Goal: Information Seeking & Learning: Learn about a topic

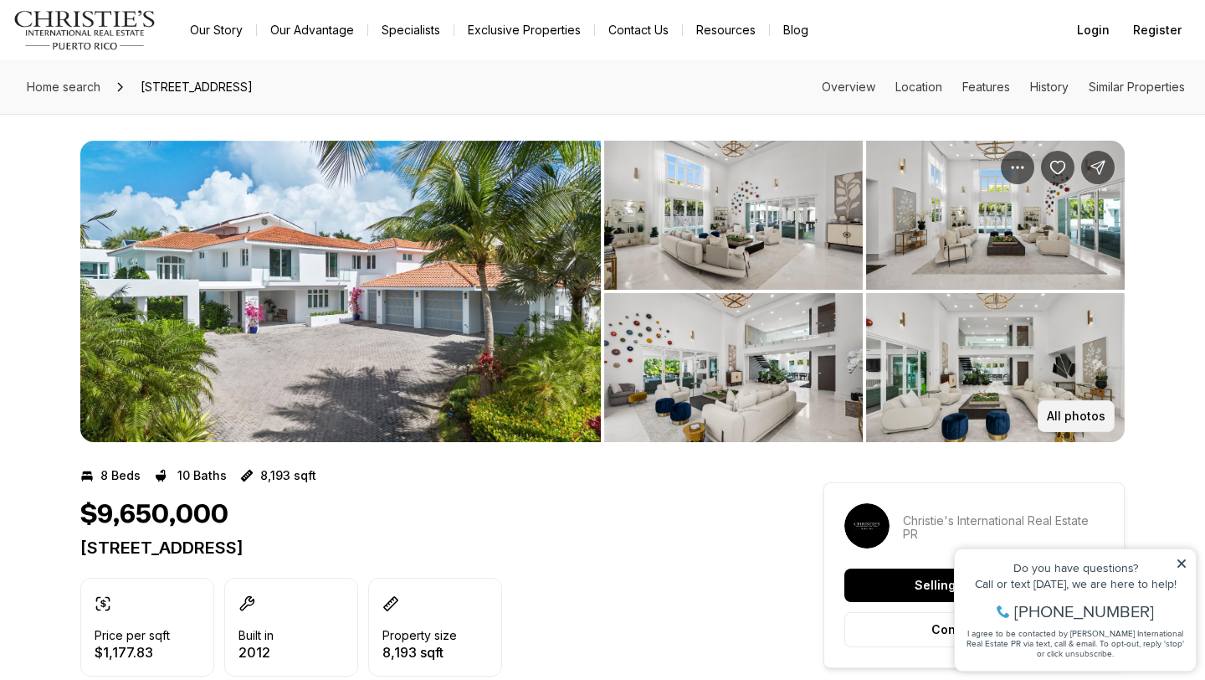
click at [1075, 420] on p "All photos" at bounding box center [1076, 415] width 59 height 13
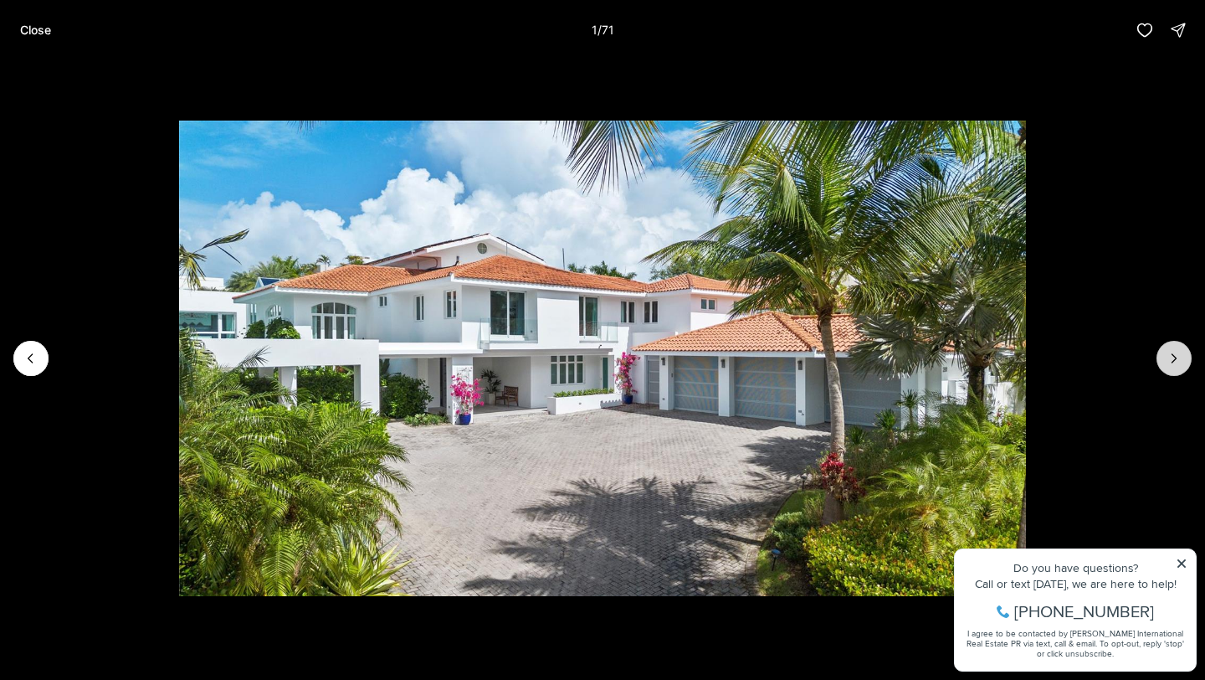
click at [1168, 366] on icon "Next slide" at bounding box center [1174, 358] width 17 height 17
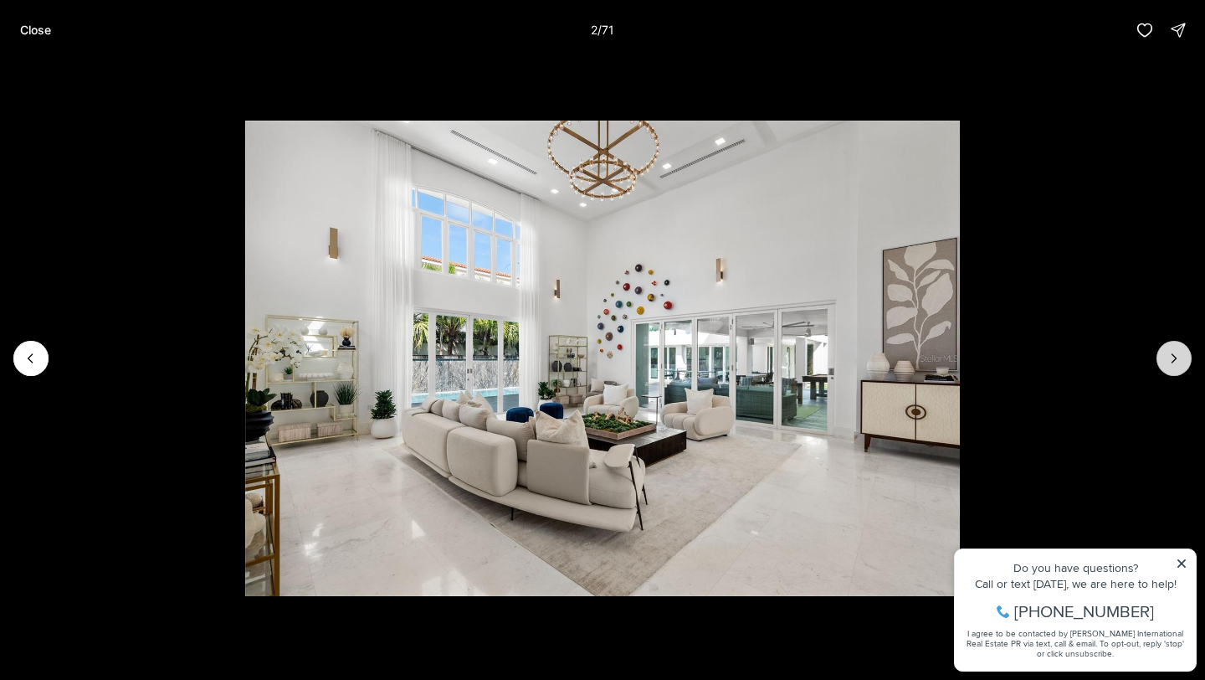
click at [1174, 362] on icon "Next slide" at bounding box center [1174, 358] width 17 height 17
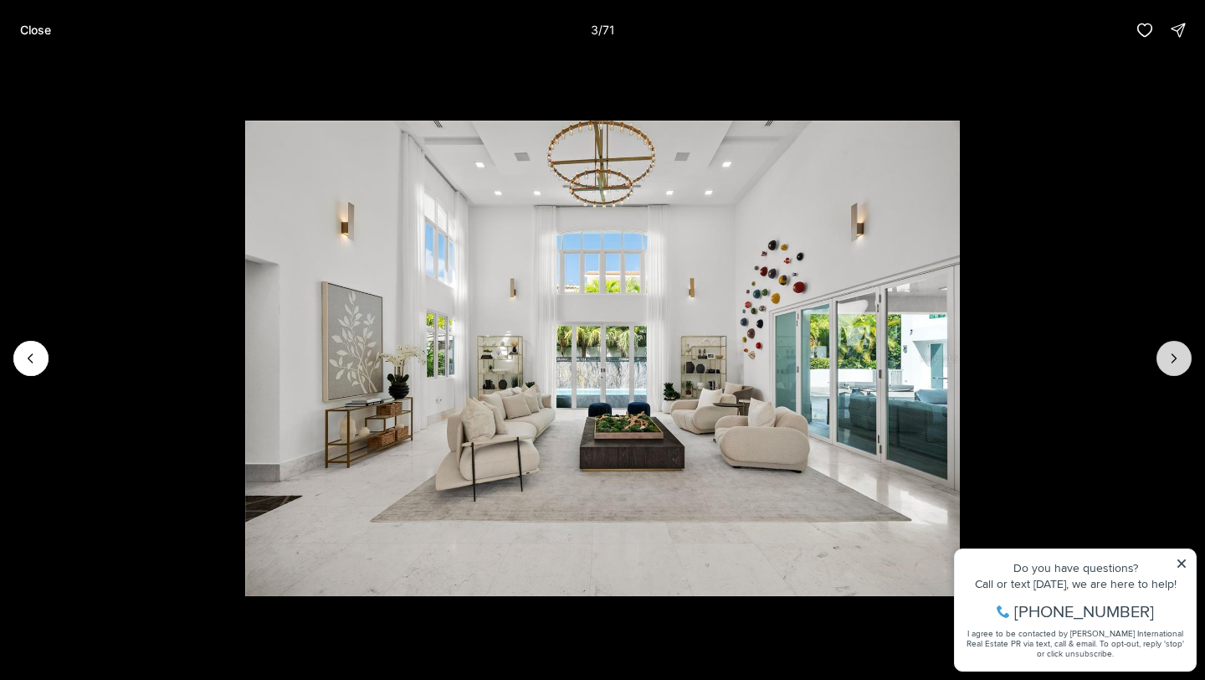
click at [1174, 362] on icon "Next slide" at bounding box center [1174, 358] width 17 height 17
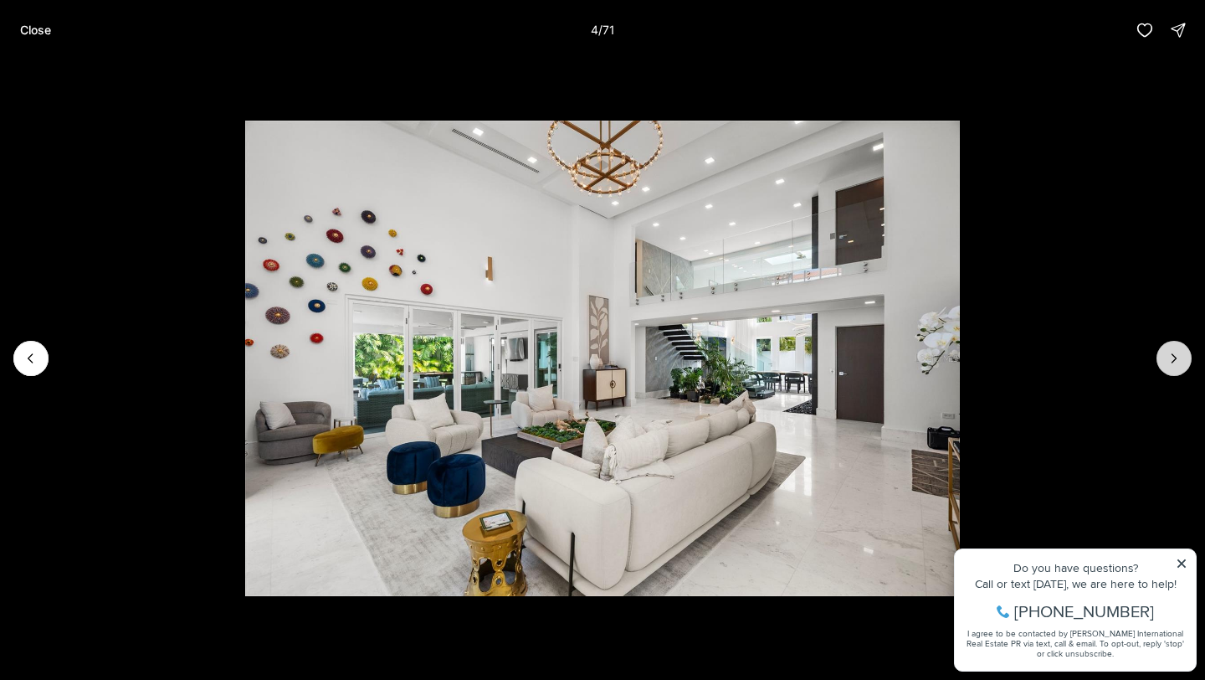
click at [1174, 362] on icon "Next slide" at bounding box center [1174, 358] width 17 height 17
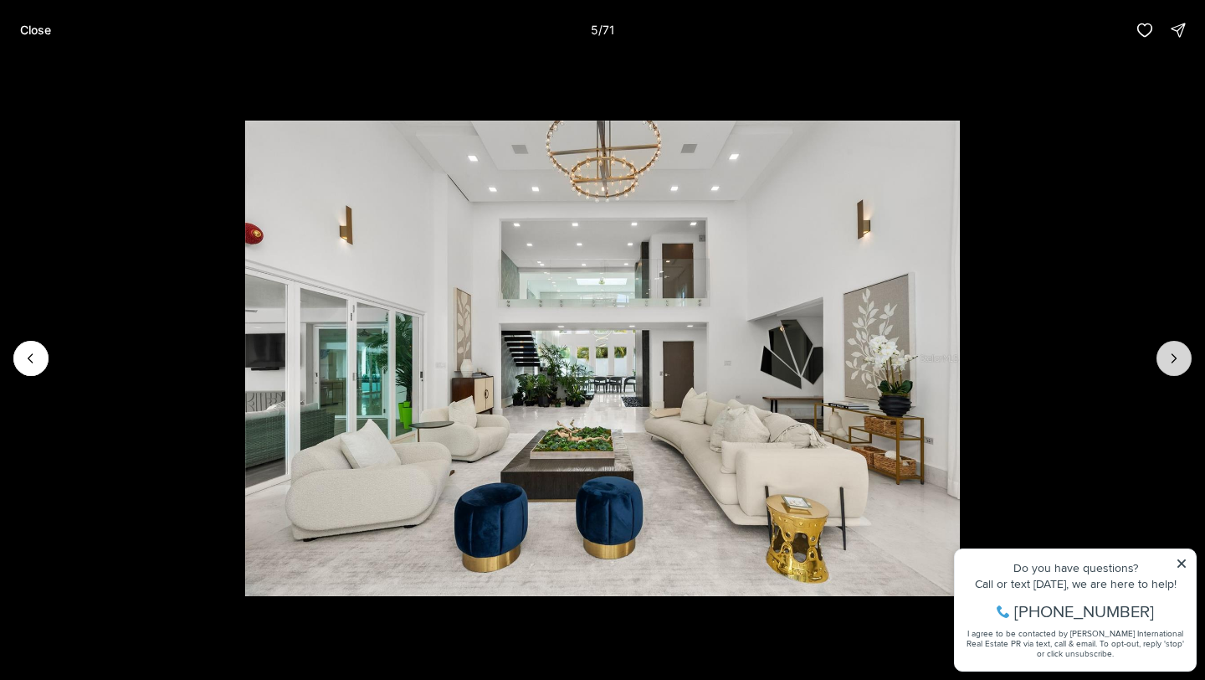
click at [1173, 362] on icon "Next slide" at bounding box center [1174, 358] width 17 height 17
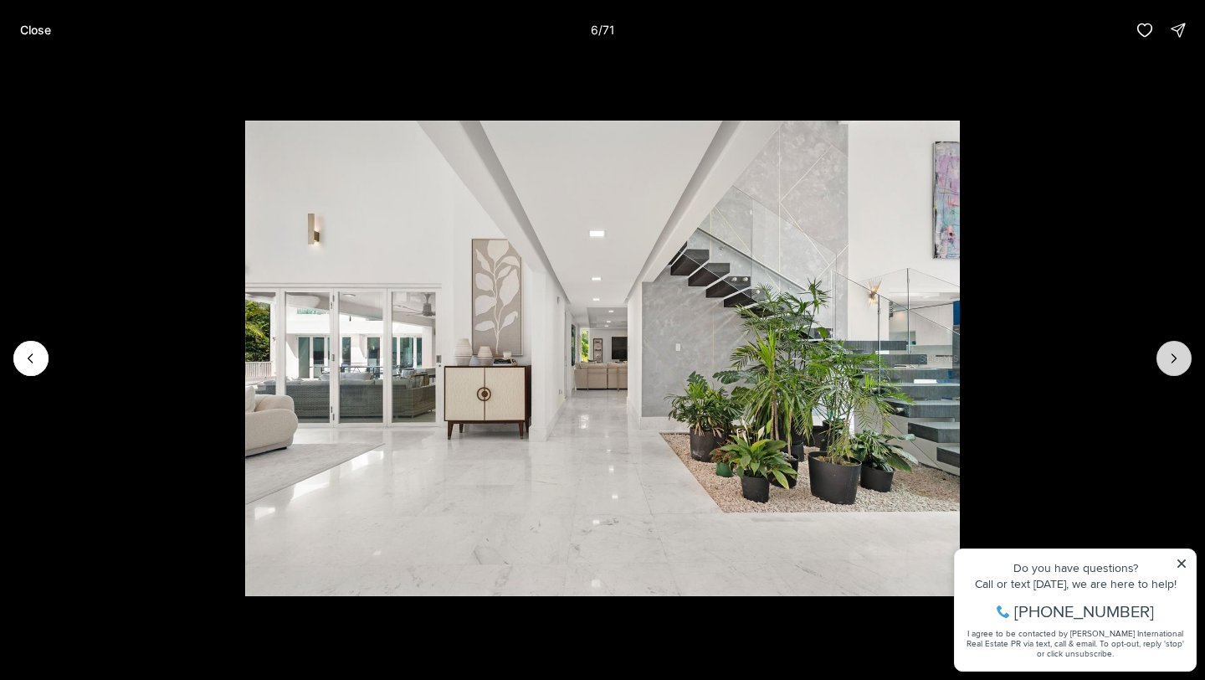
click at [1173, 363] on icon "Next slide" at bounding box center [1174, 358] width 17 height 17
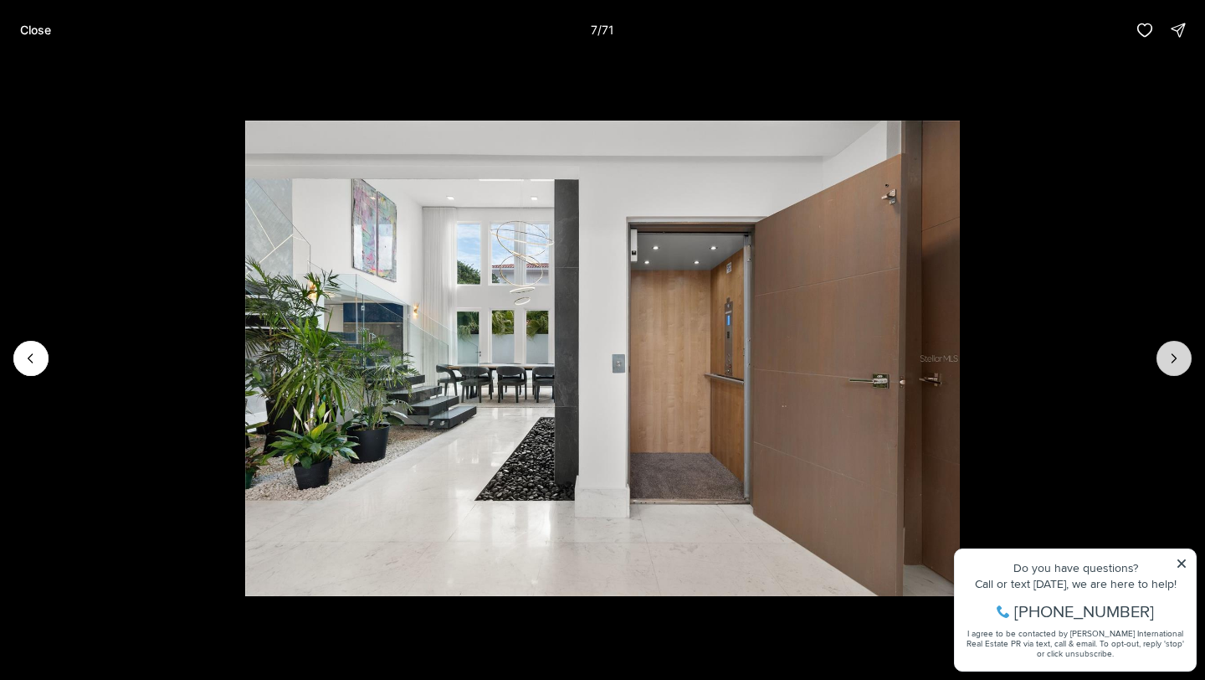
click at [1172, 363] on icon "Next slide" at bounding box center [1174, 358] width 17 height 17
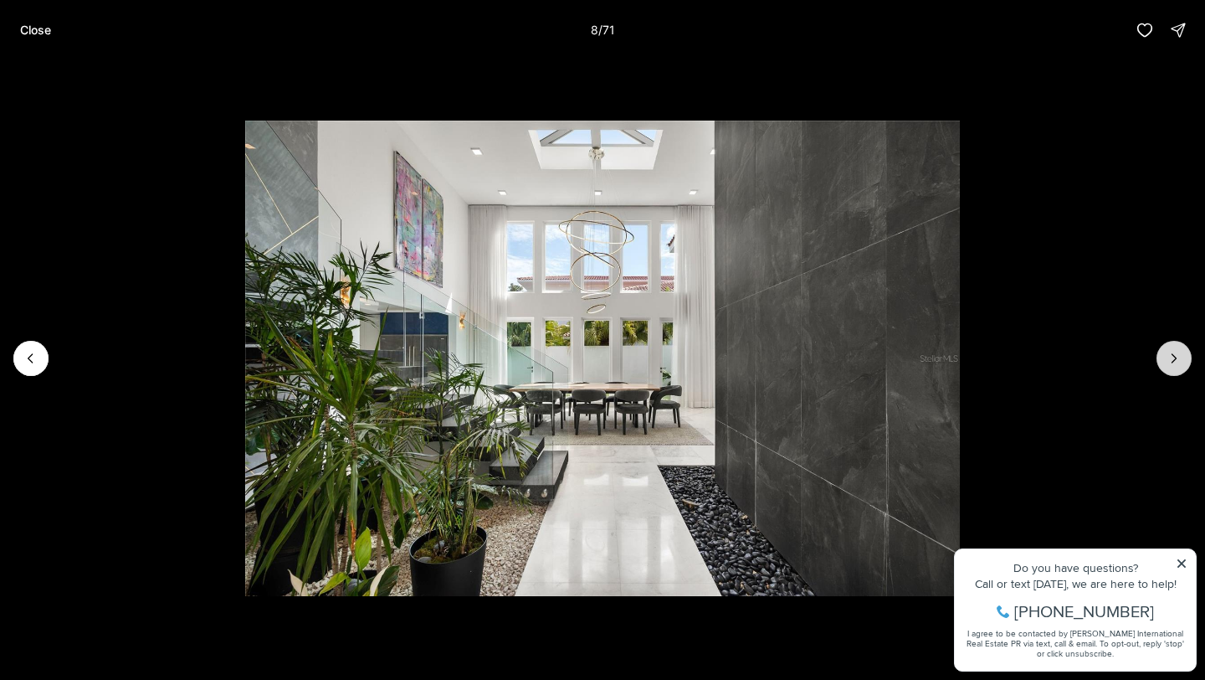
click at [1170, 364] on icon "Next slide" at bounding box center [1174, 358] width 17 height 17
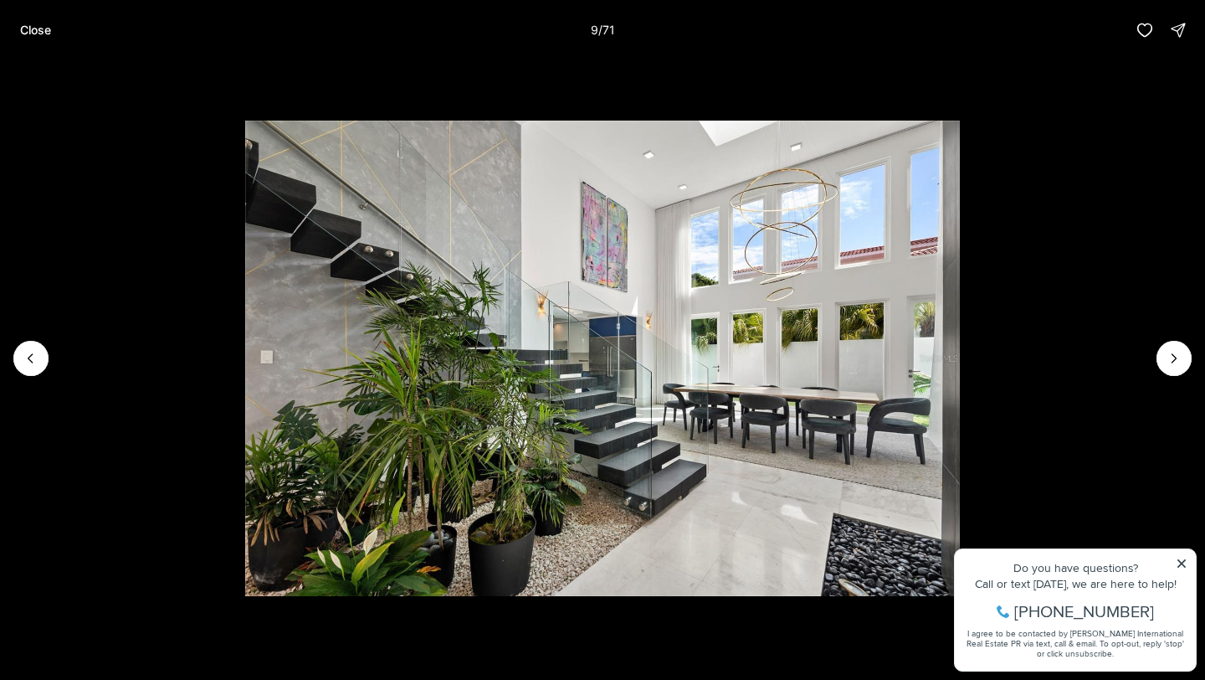
click at [1186, 563] on li "9 of 71" at bounding box center [602, 358] width 1205 height 596
click at [1177, 564] on li "9 of 71" at bounding box center [602, 358] width 1205 height 596
click at [1175, 348] on button "Next slide" at bounding box center [1174, 358] width 35 height 35
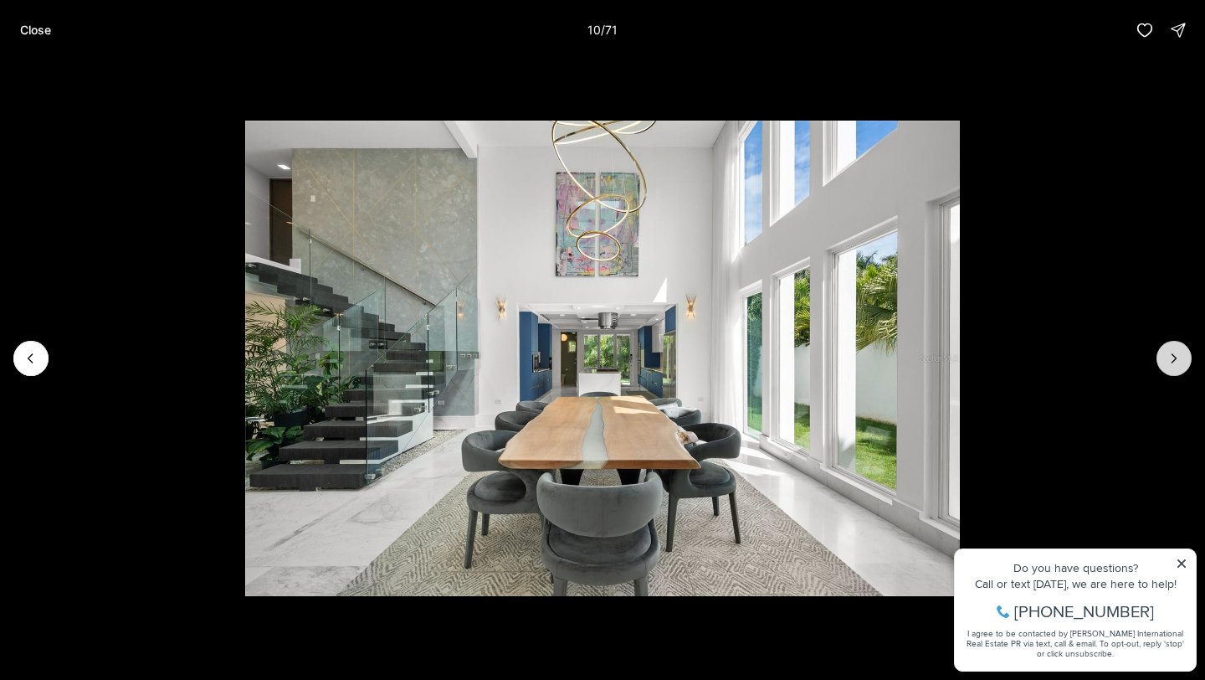
click at [1173, 356] on icon "Next slide" at bounding box center [1175, 358] width 4 height 8
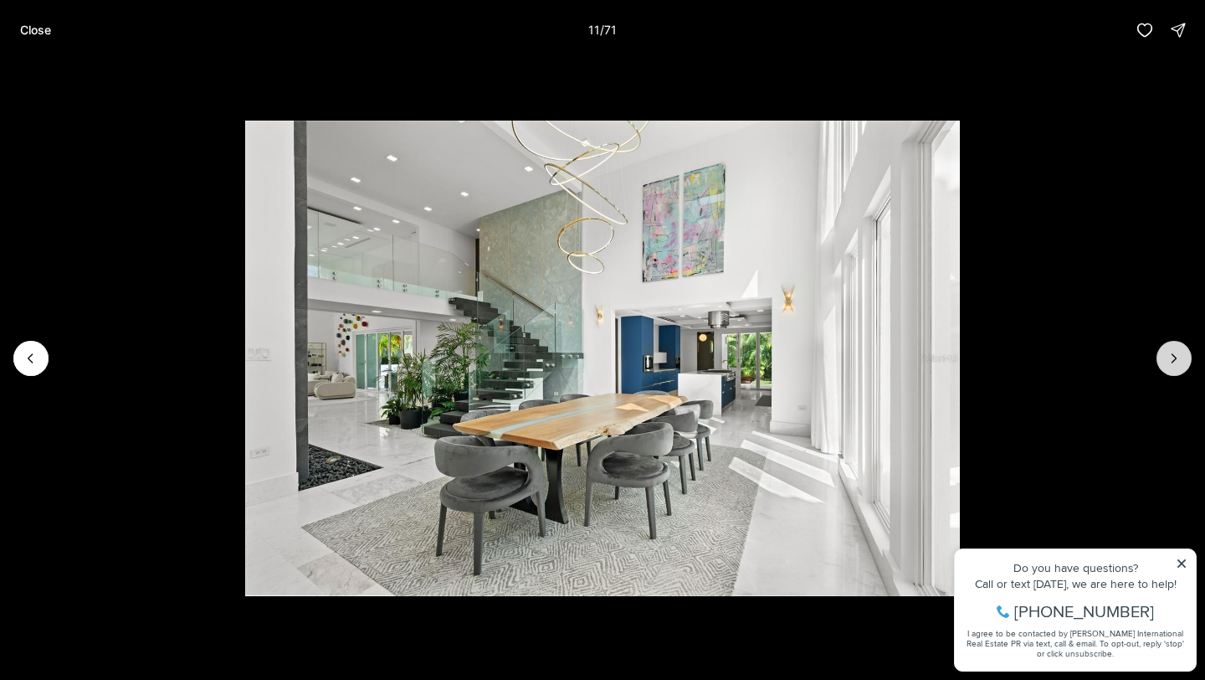
click at [1173, 356] on icon "Next slide" at bounding box center [1174, 358] width 17 height 17
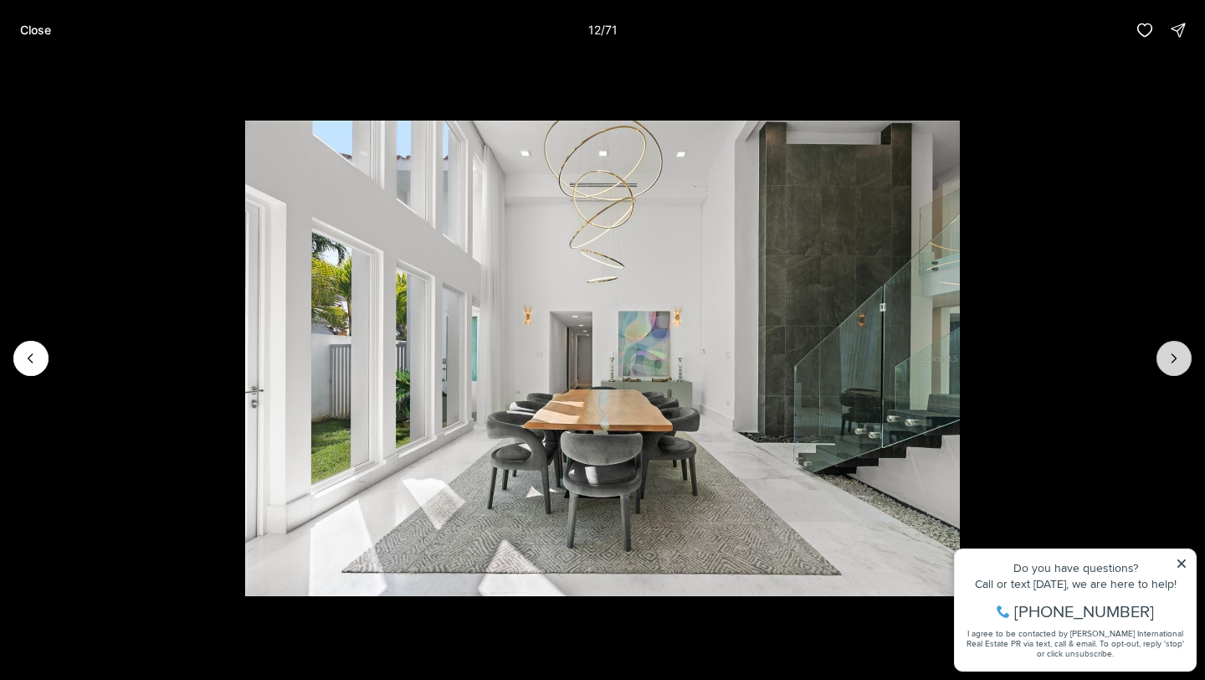
click at [1172, 357] on icon "Next slide" at bounding box center [1174, 358] width 17 height 17
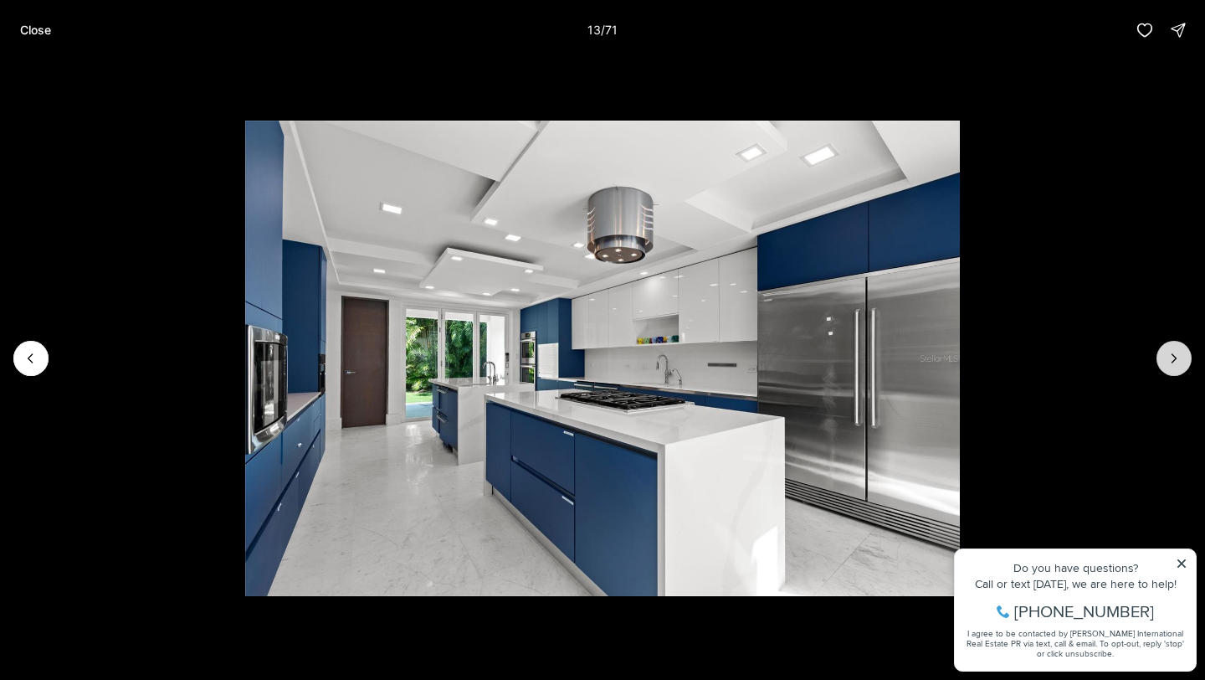
click at [1172, 357] on icon "Next slide" at bounding box center [1174, 358] width 17 height 17
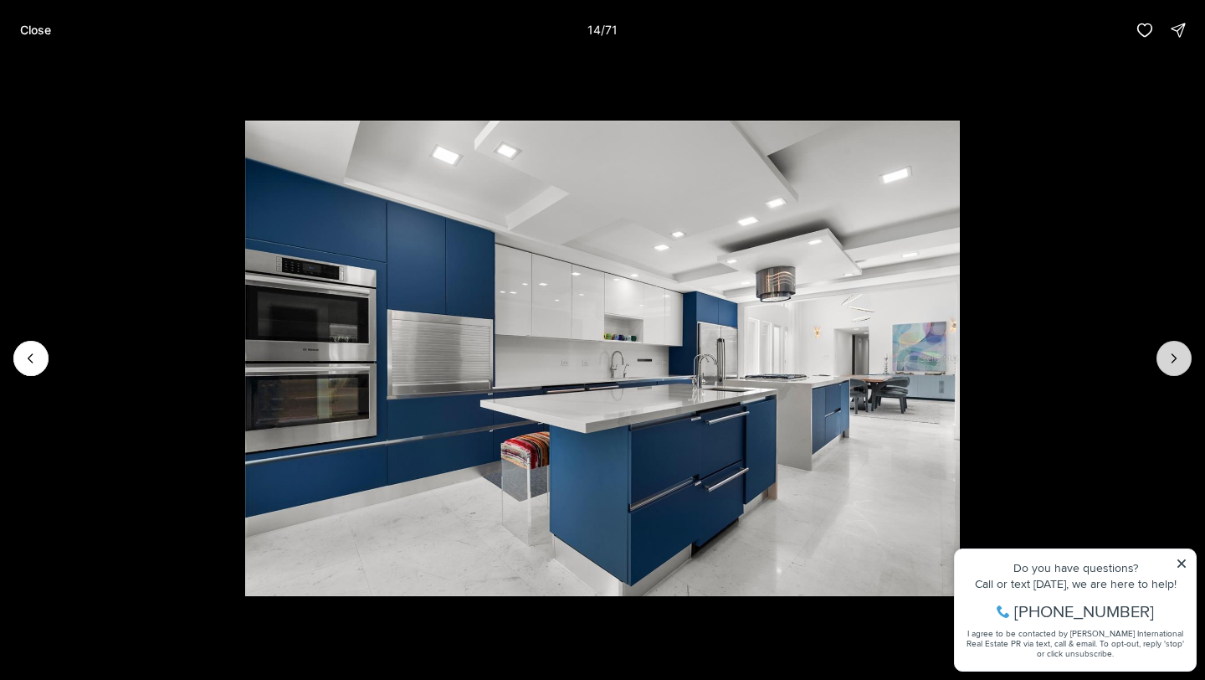
click at [1172, 357] on icon "Next slide" at bounding box center [1174, 358] width 17 height 17
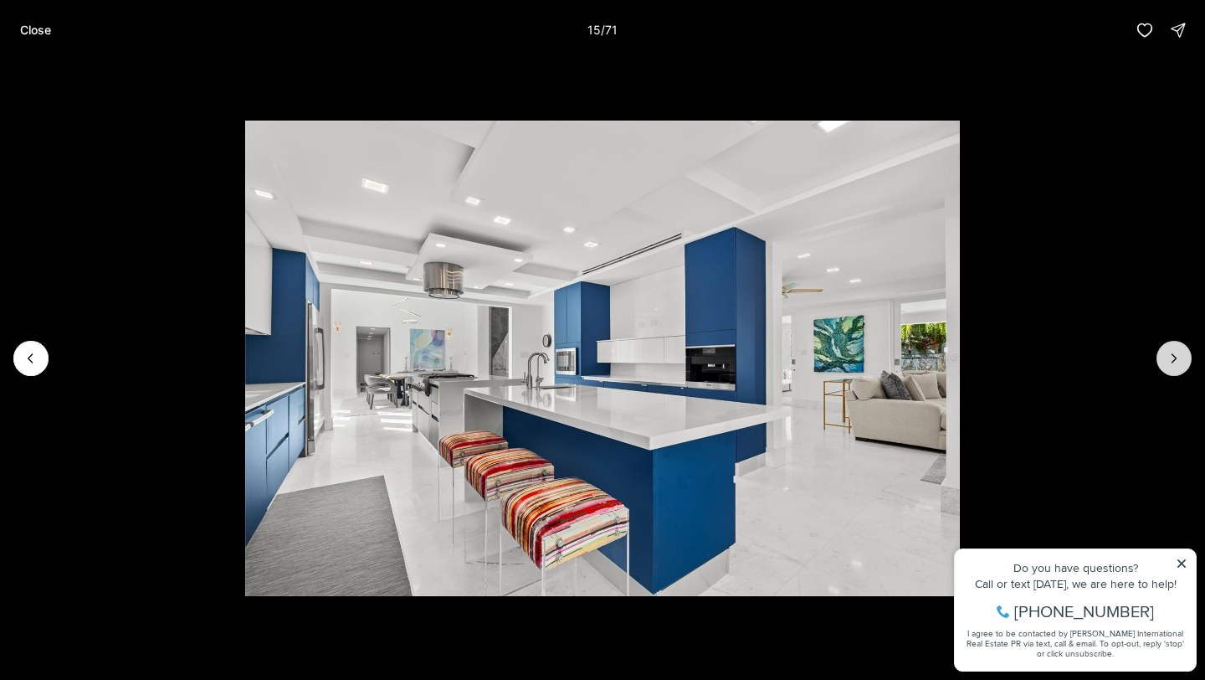
click at [1172, 357] on icon "Next slide" at bounding box center [1174, 358] width 17 height 17
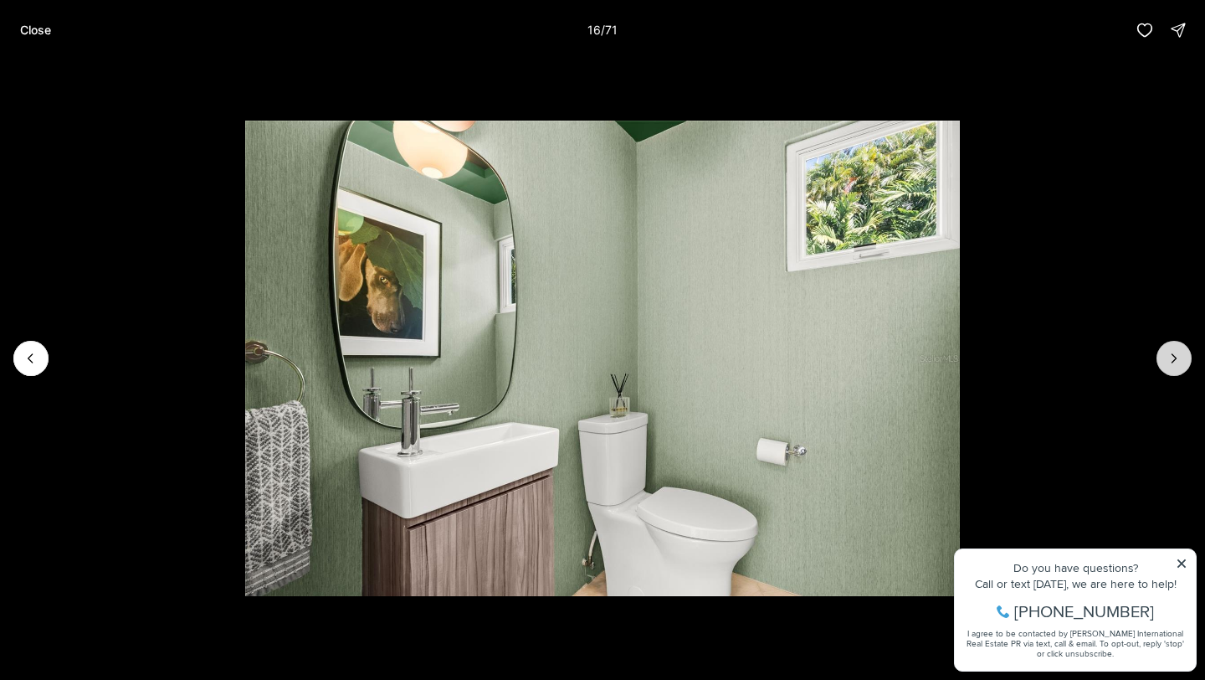
click at [1172, 357] on icon "Next slide" at bounding box center [1174, 358] width 17 height 17
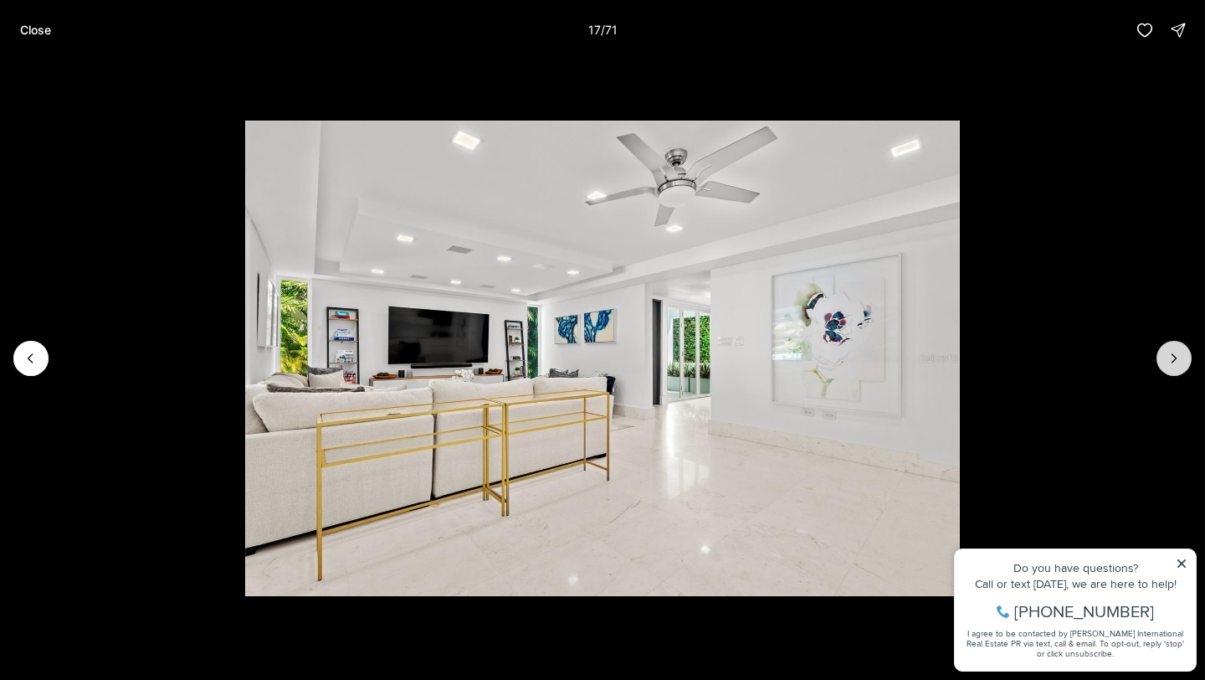
click at [1172, 357] on icon "Next slide" at bounding box center [1174, 358] width 17 height 17
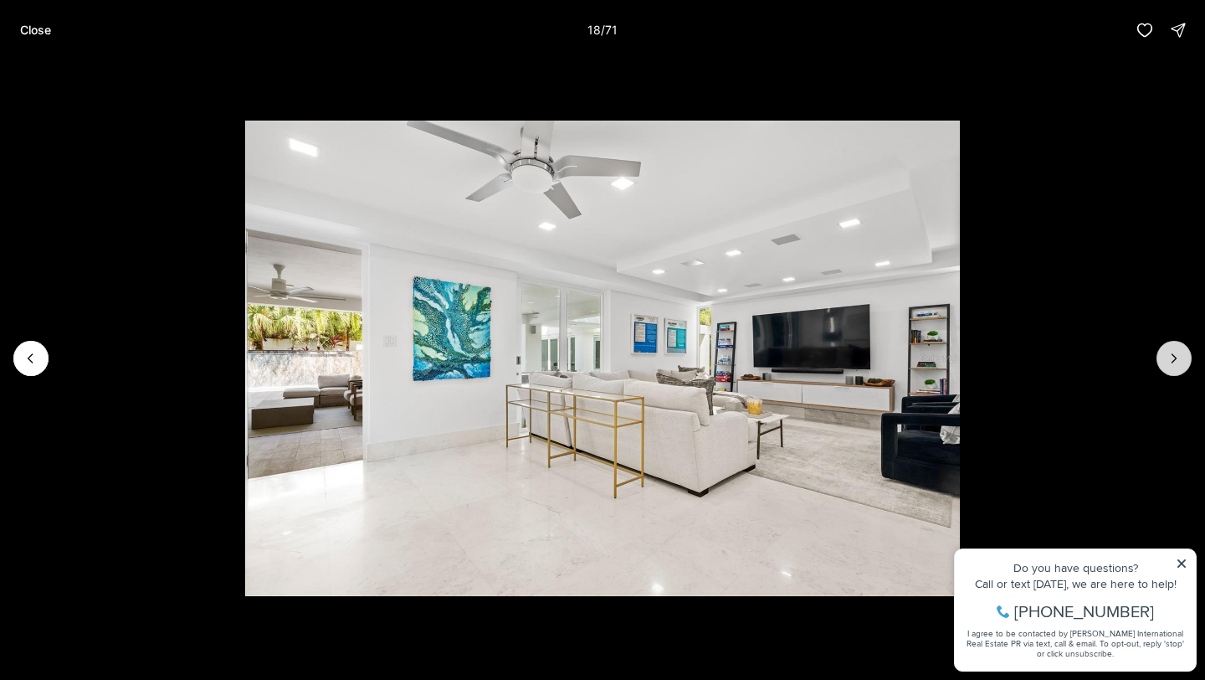
click at [1171, 358] on icon "Next slide" at bounding box center [1174, 358] width 17 height 17
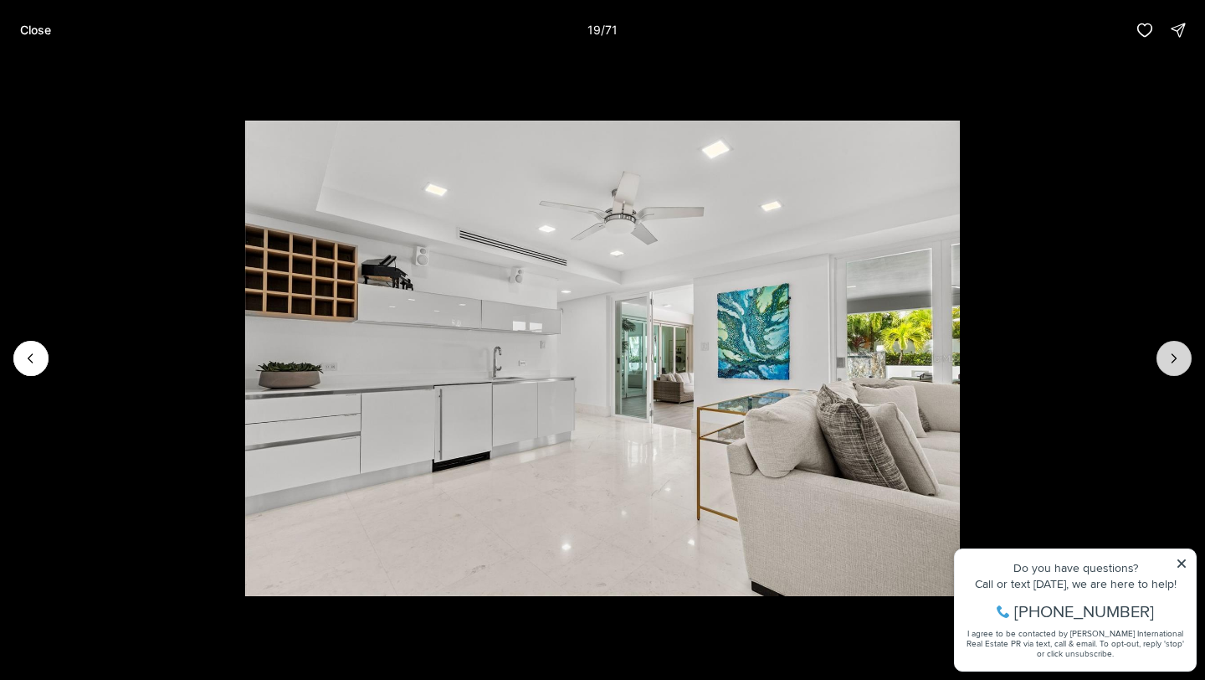
click at [1169, 360] on icon "Next slide" at bounding box center [1174, 358] width 17 height 17
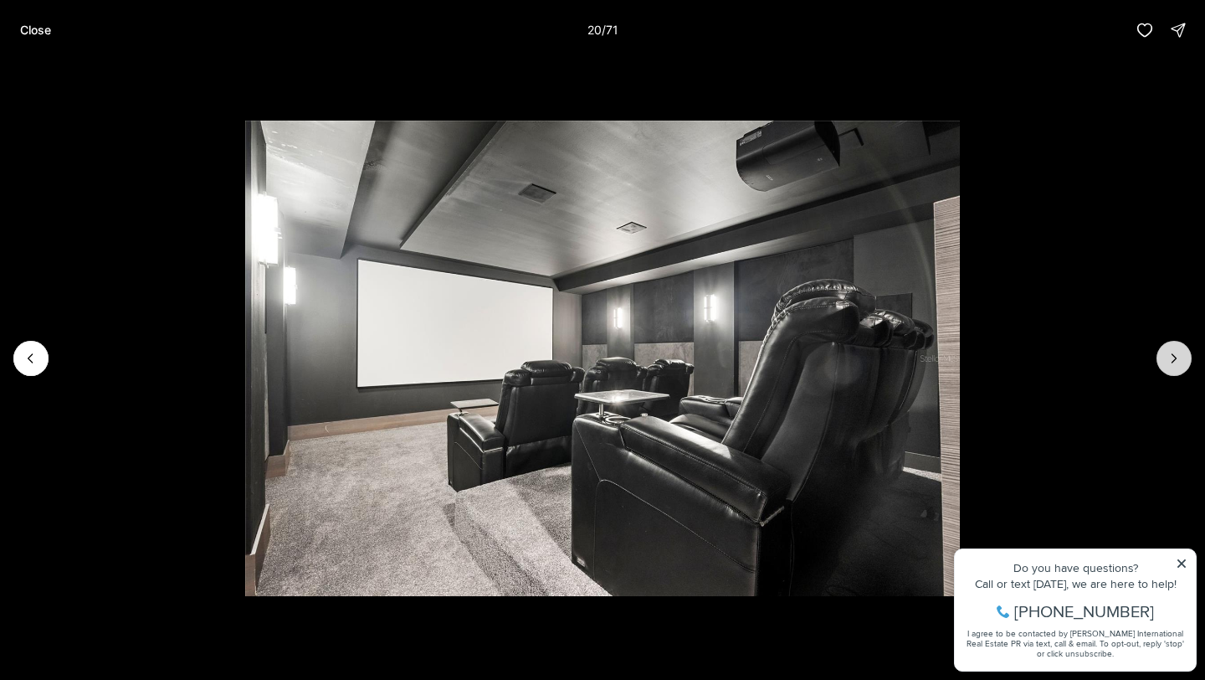
click at [1169, 360] on icon "Next slide" at bounding box center [1174, 358] width 17 height 17
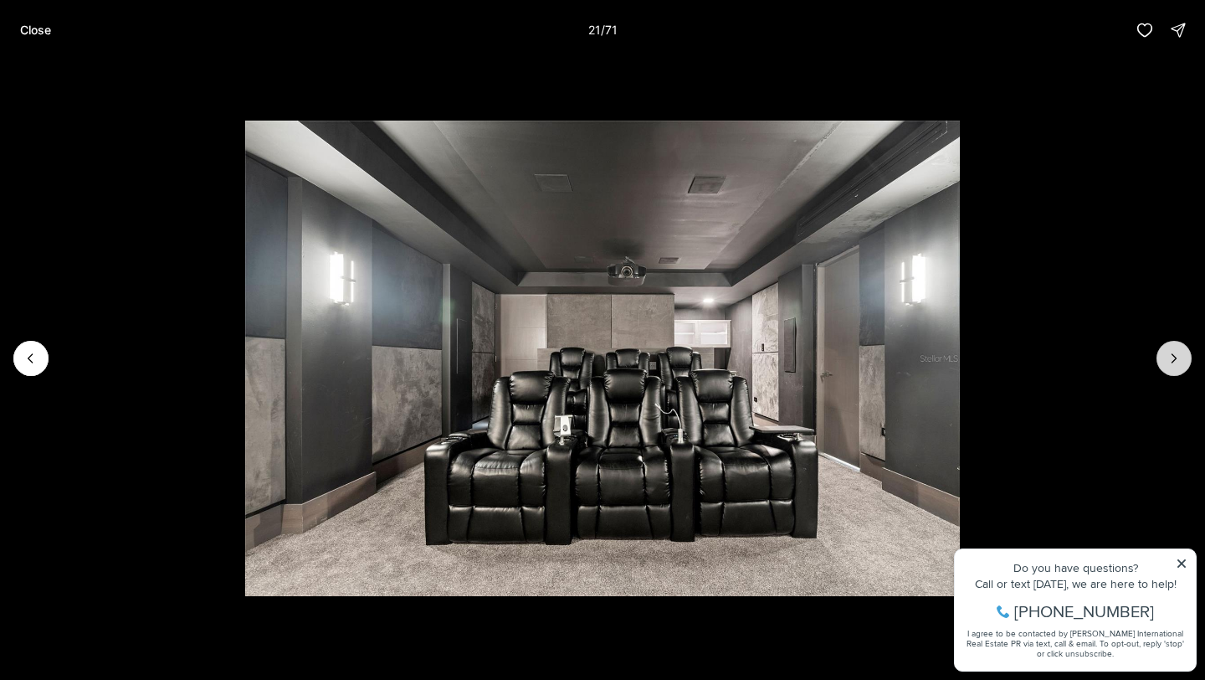
click at [1169, 360] on icon "Next slide" at bounding box center [1174, 358] width 17 height 17
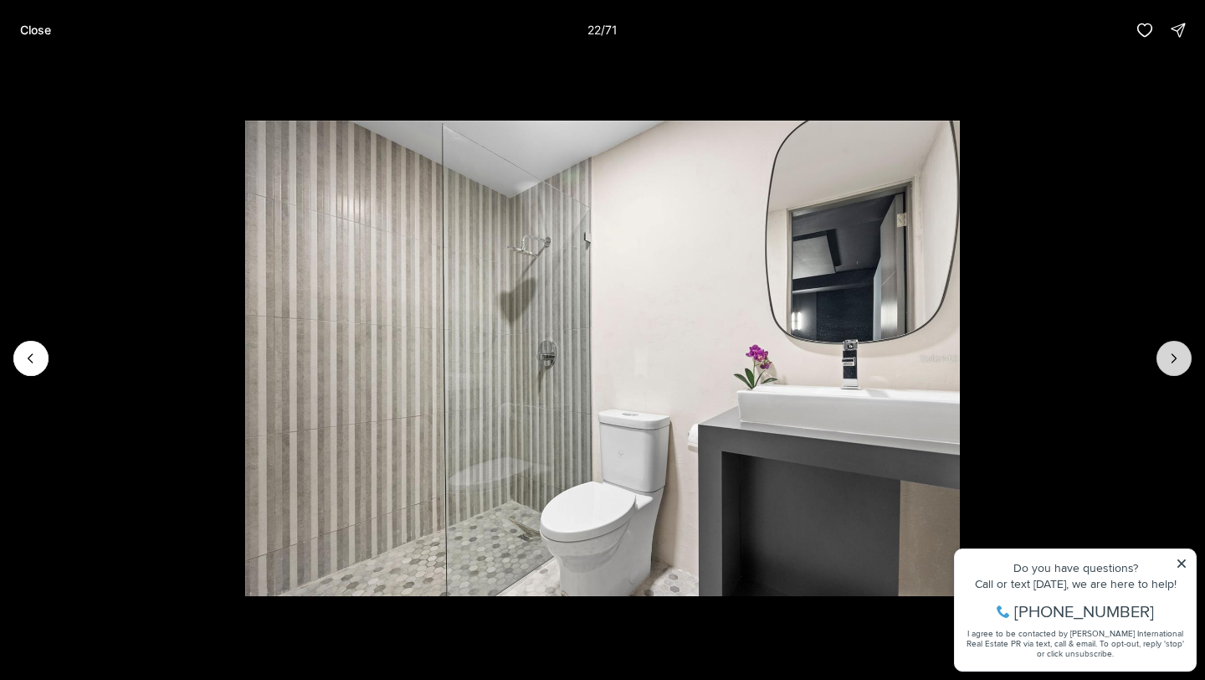
click at [1169, 360] on icon "Next slide" at bounding box center [1174, 358] width 17 height 17
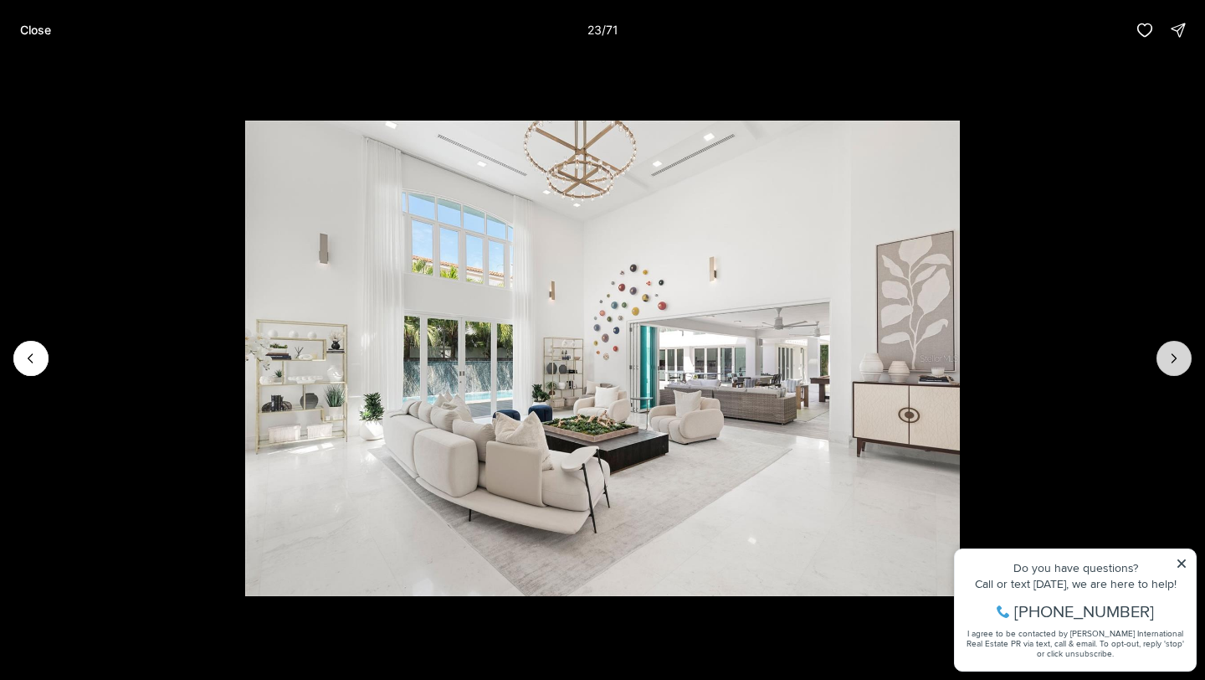
click at [1169, 360] on icon "Next slide" at bounding box center [1174, 358] width 17 height 17
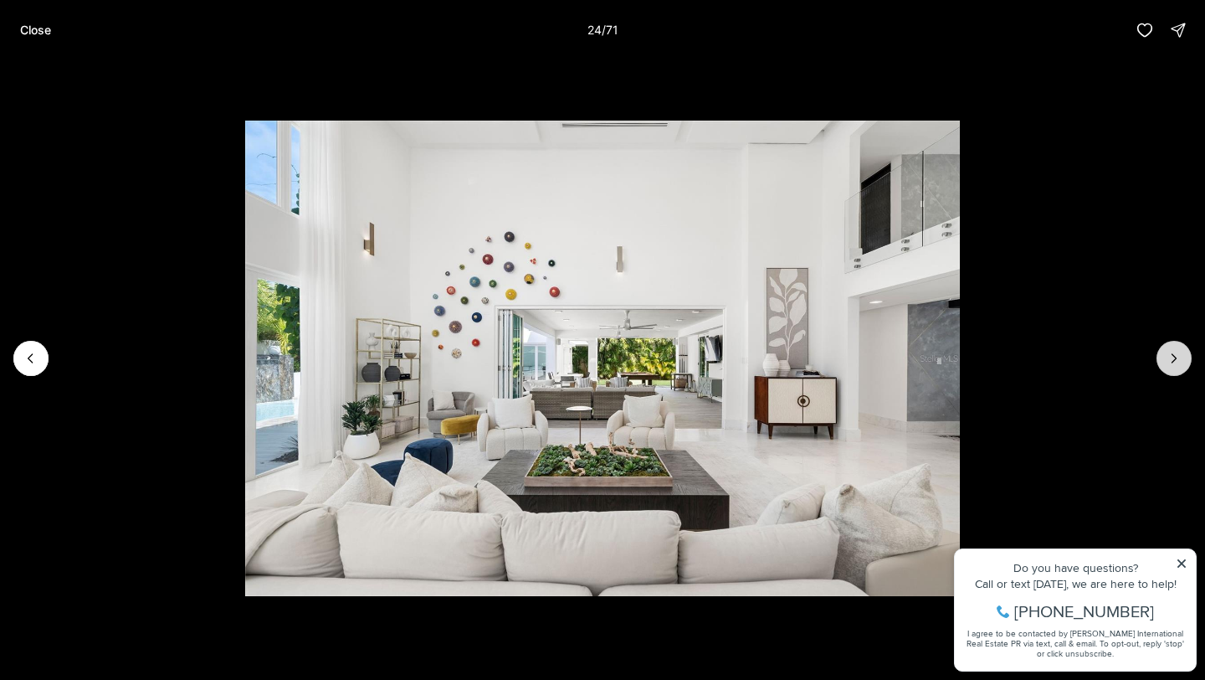
click at [1169, 360] on icon "Next slide" at bounding box center [1174, 358] width 17 height 17
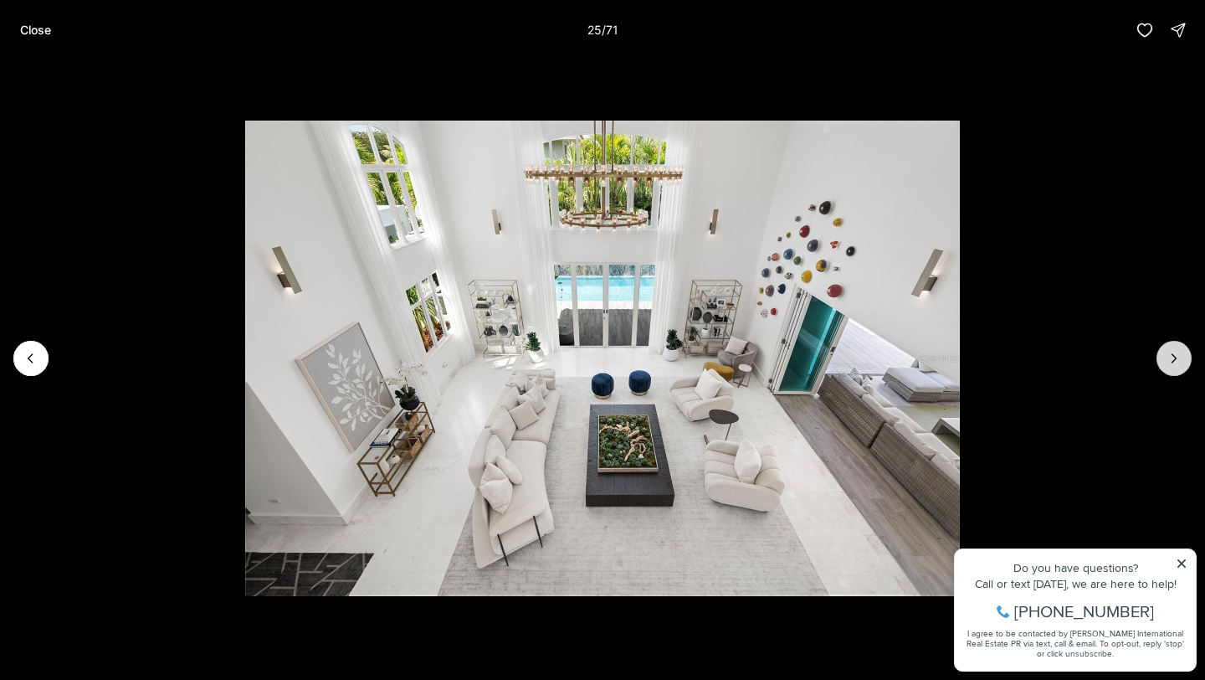
click at [1169, 360] on icon "Next slide" at bounding box center [1174, 358] width 17 height 17
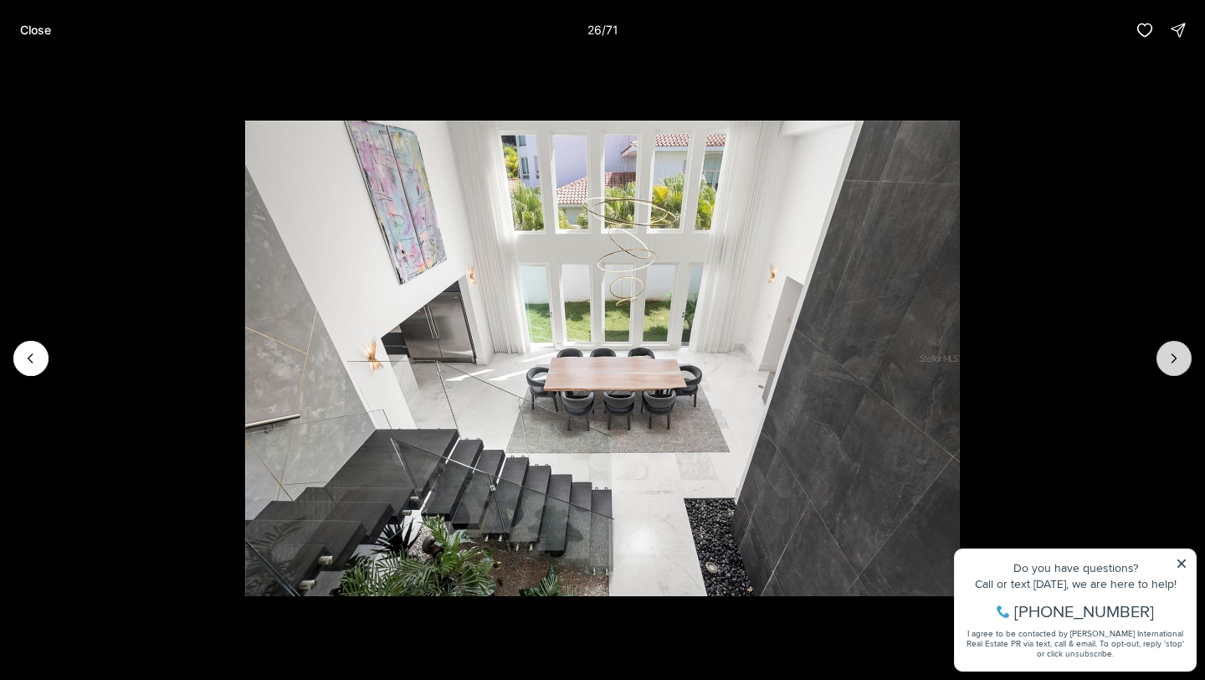
click at [1169, 360] on icon "Next slide" at bounding box center [1174, 358] width 17 height 17
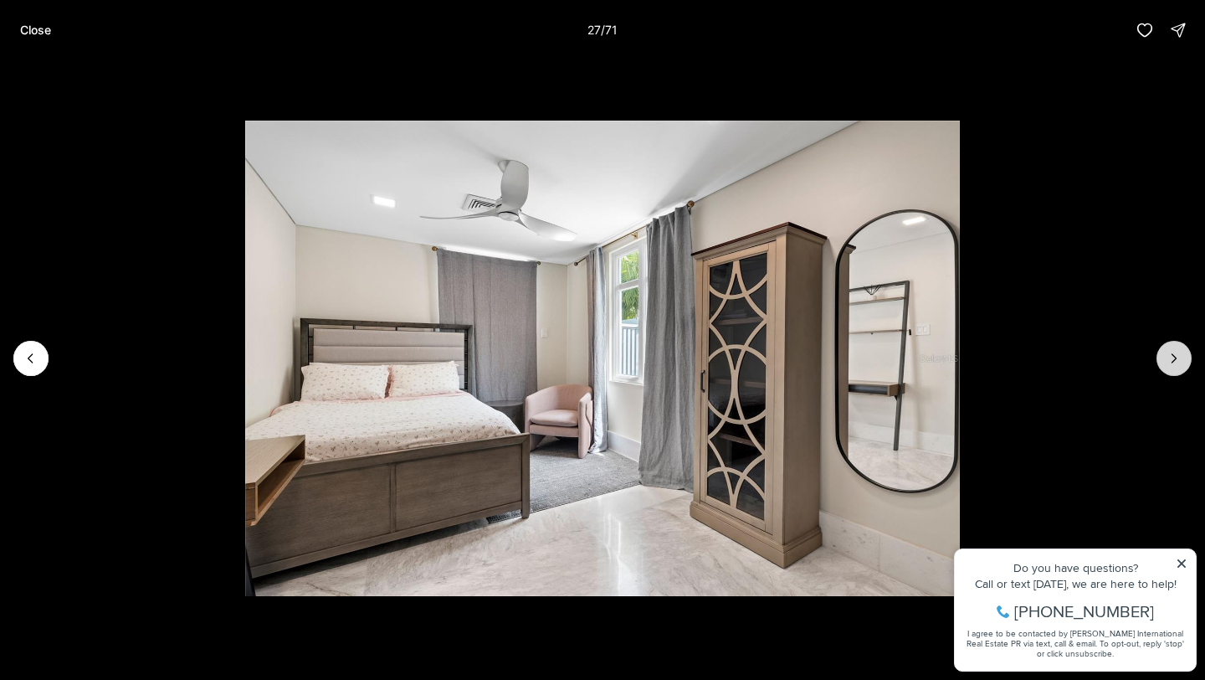
click at [1169, 360] on icon "Next slide" at bounding box center [1174, 358] width 17 height 17
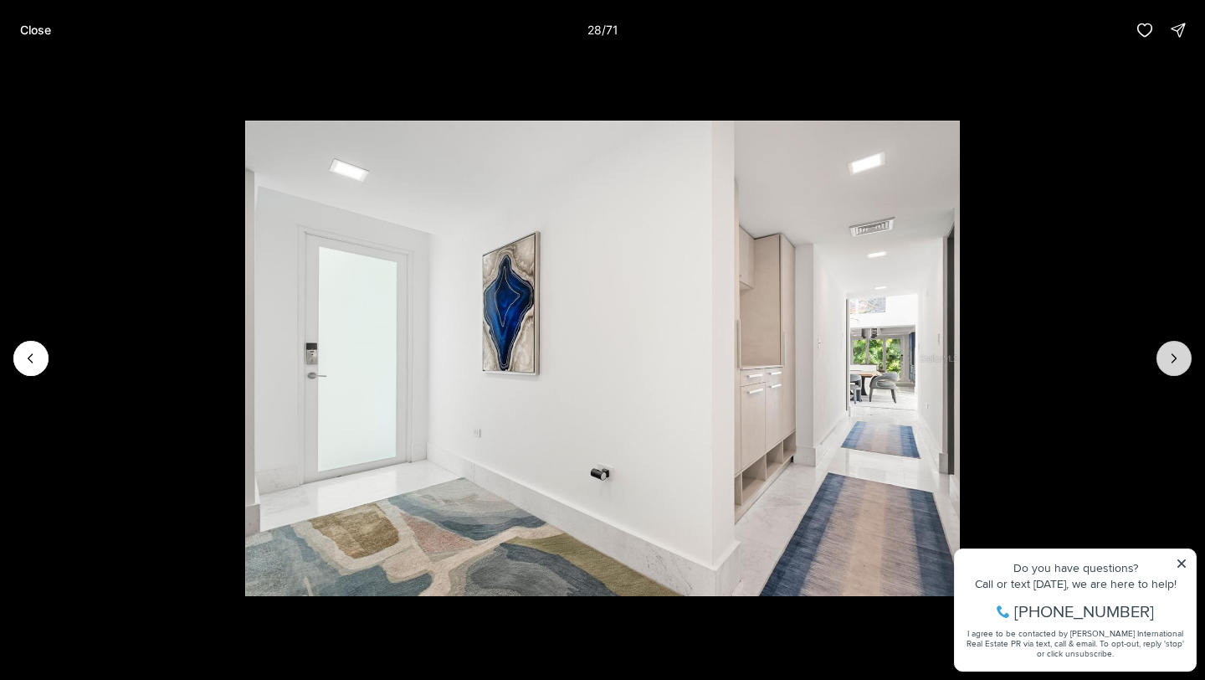
click at [1169, 360] on icon "Next slide" at bounding box center [1174, 358] width 17 height 17
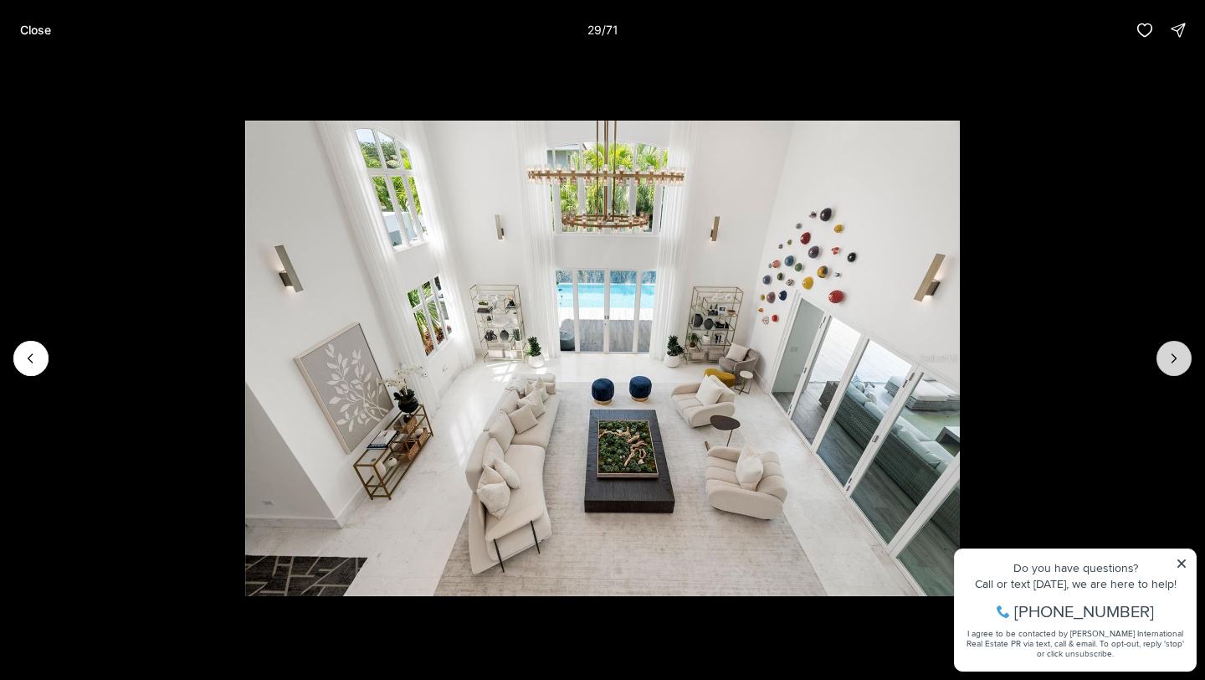
click at [1169, 360] on icon "Next slide" at bounding box center [1174, 358] width 17 height 17
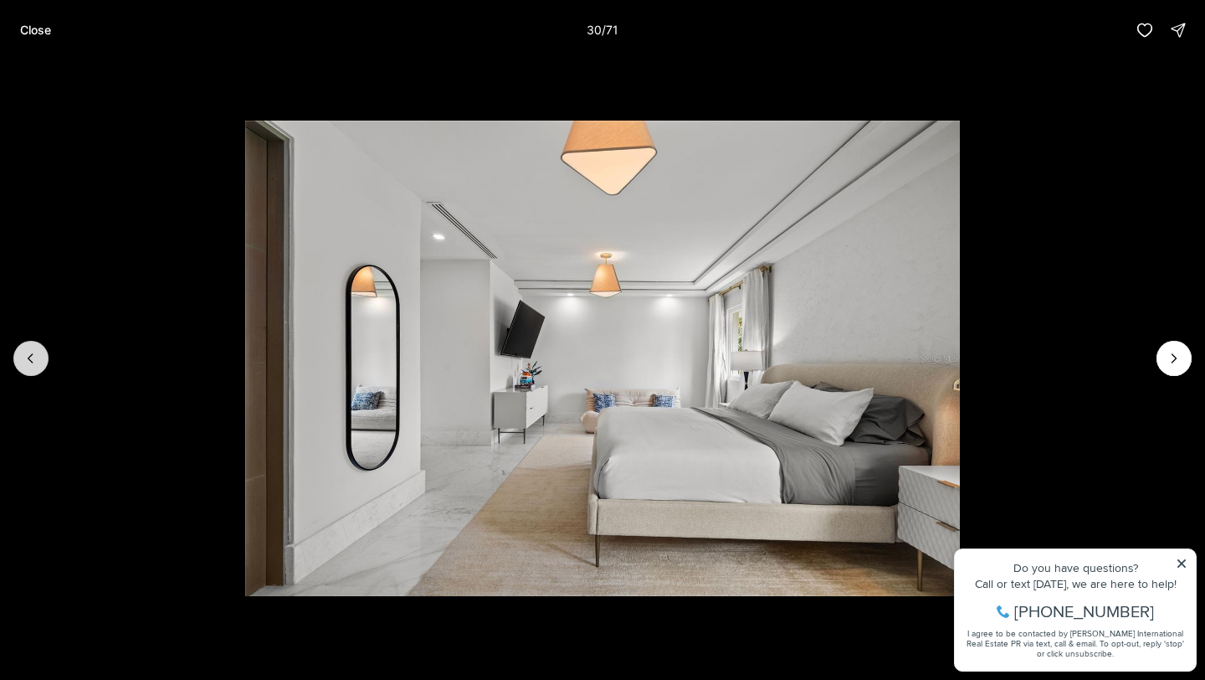
click at [31, 365] on icon "Previous slide" at bounding box center [31, 358] width 17 height 17
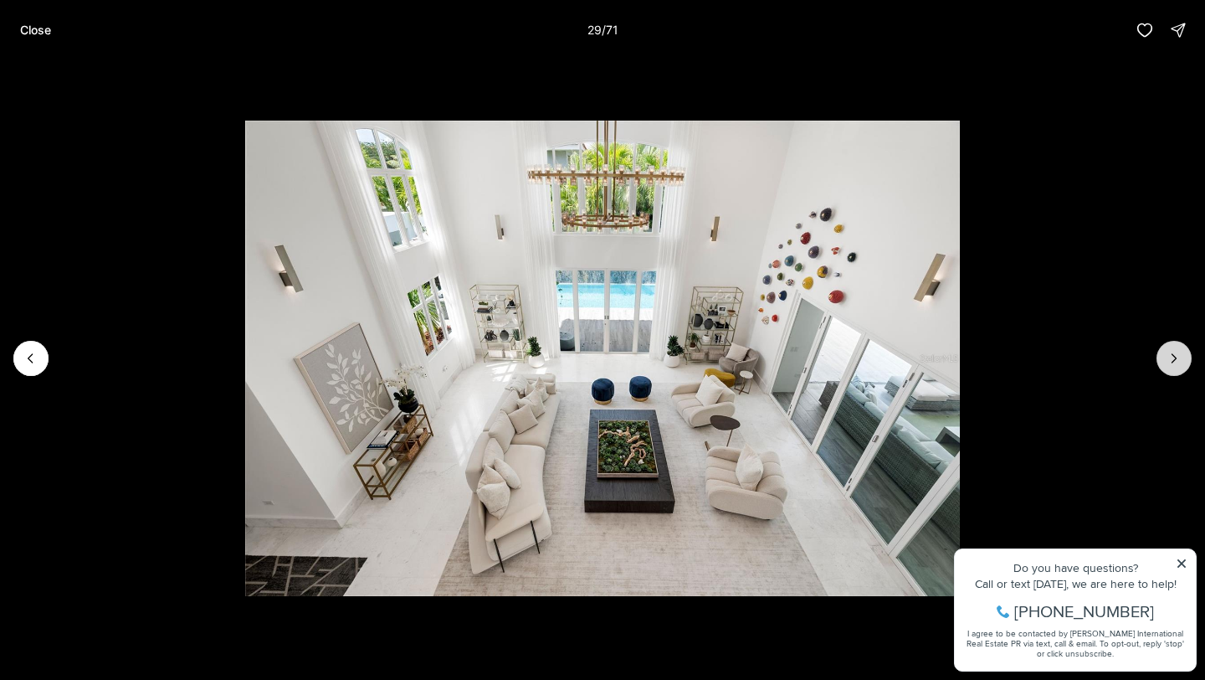
click at [1172, 357] on icon "Next slide" at bounding box center [1174, 358] width 17 height 17
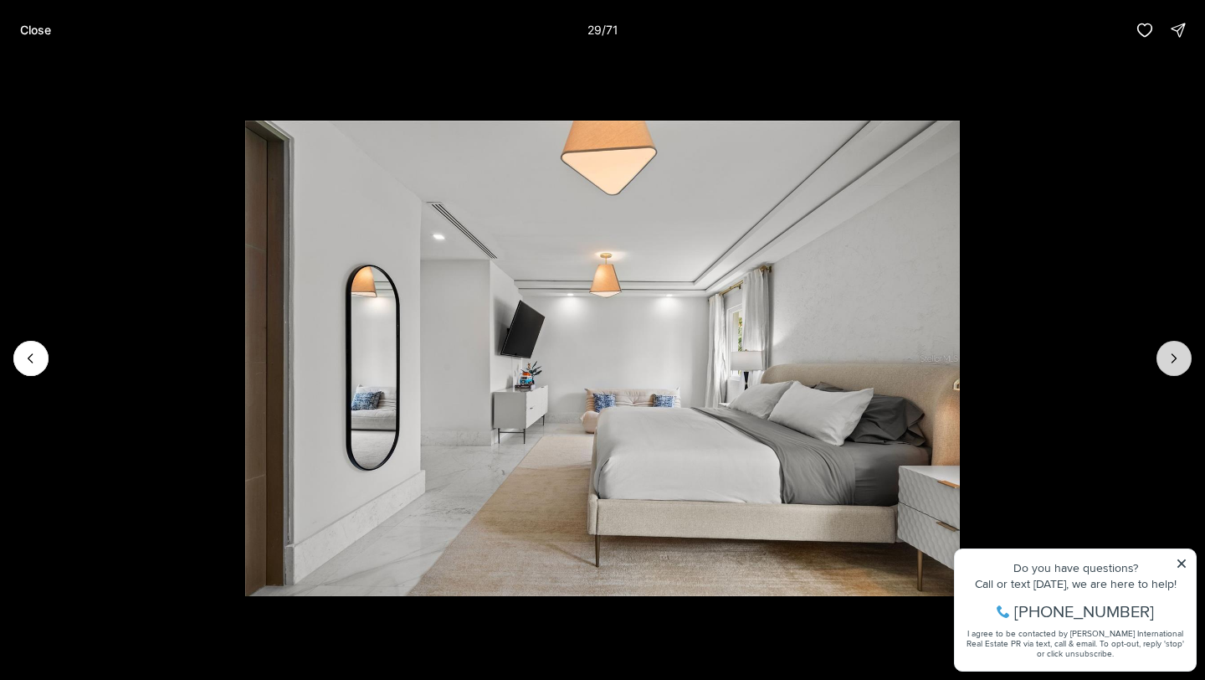
click at [1172, 357] on icon "Next slide" at bounding box center [1174, 358] width 17 height 17
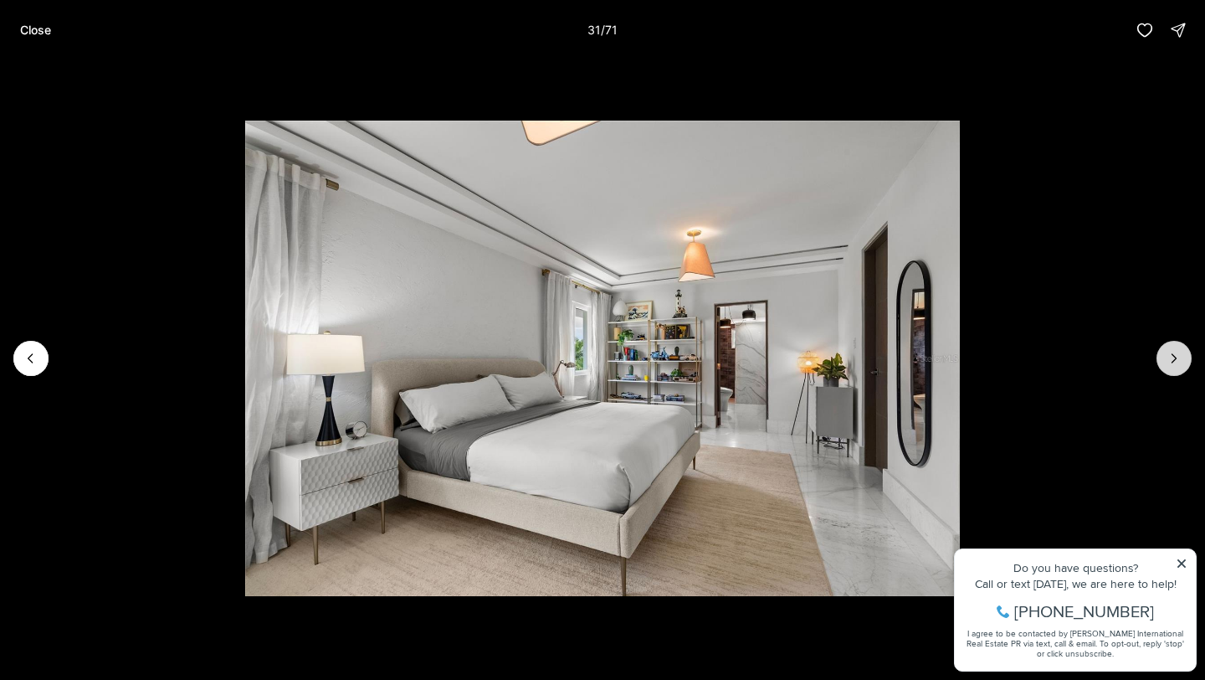
click at [1172, 357] on icon "Next slide" at bounding box center [1174, 358] width 17 height 17
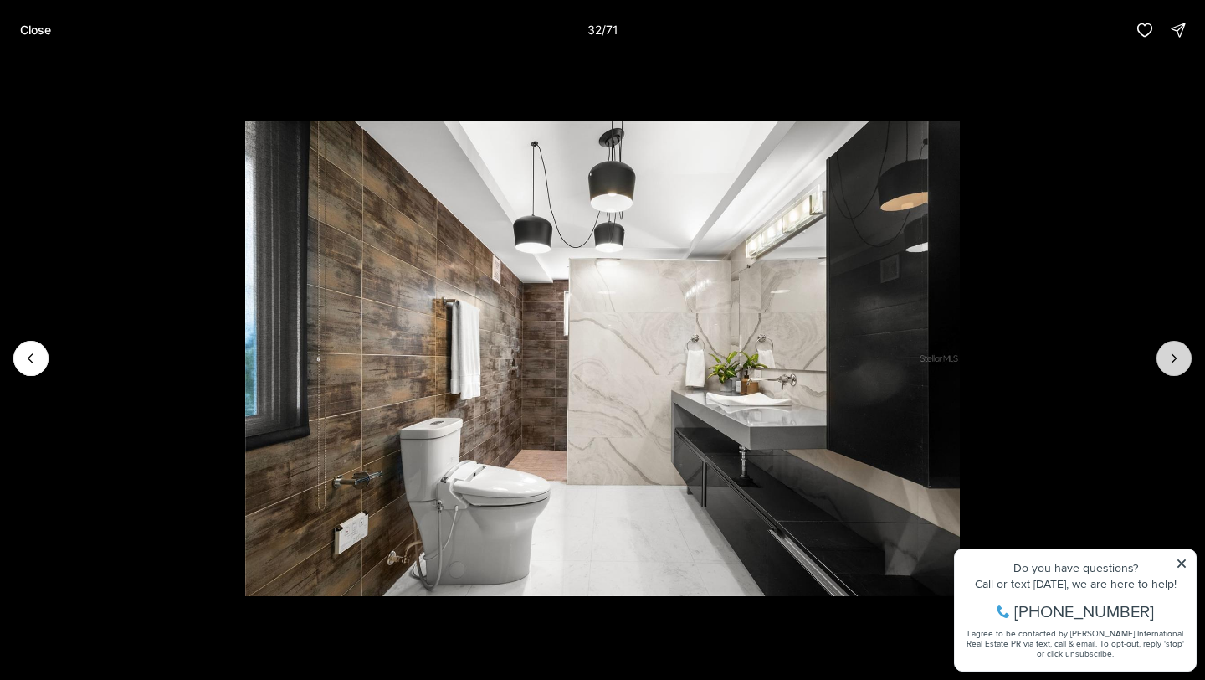
click at [1172, 357] on icon "Next slide" at bounding box center [1174, 358] width 17 height 17
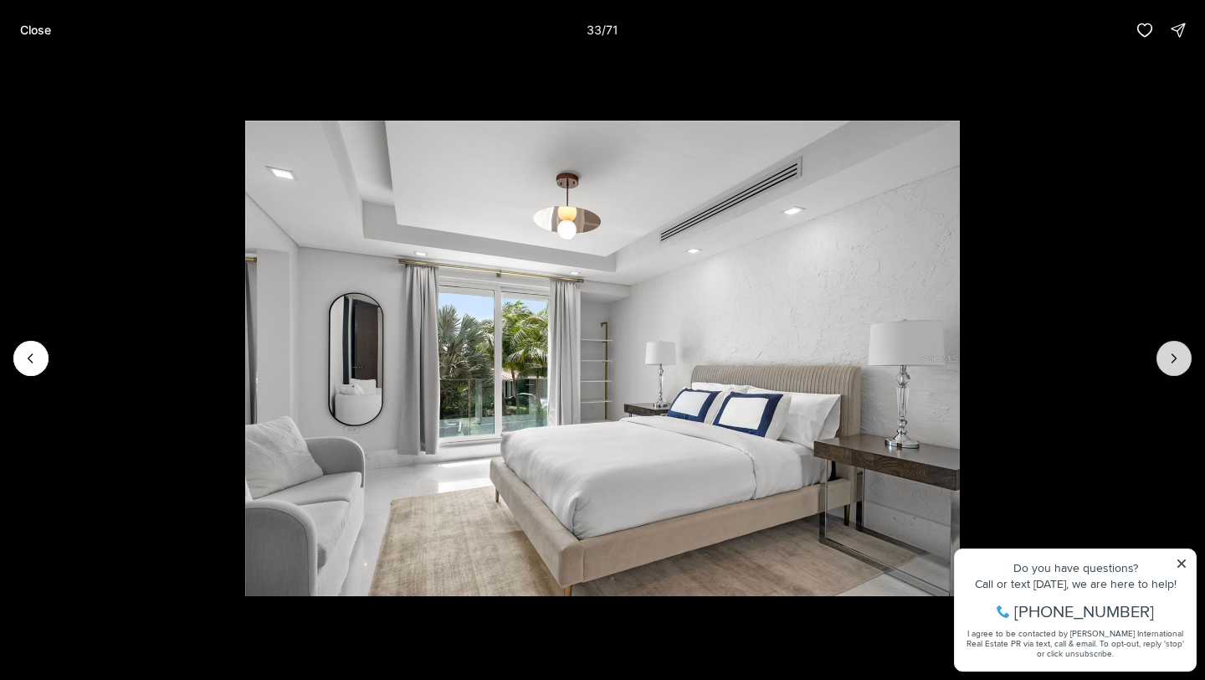
click at [1172, 357] on icon "Next slide" at bounding box center [1174, 358] width 17 height 17
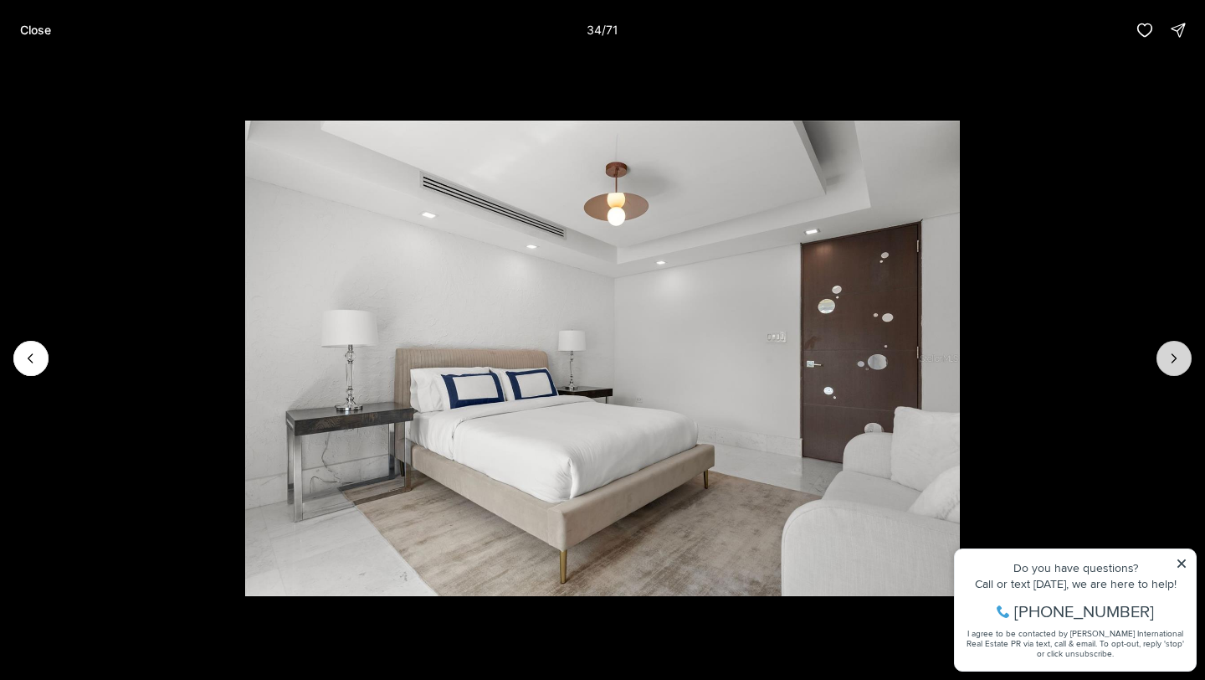
click at [1172, 357] on icon "Next slide" at bounding box center [1174, 358] width 17 height 17
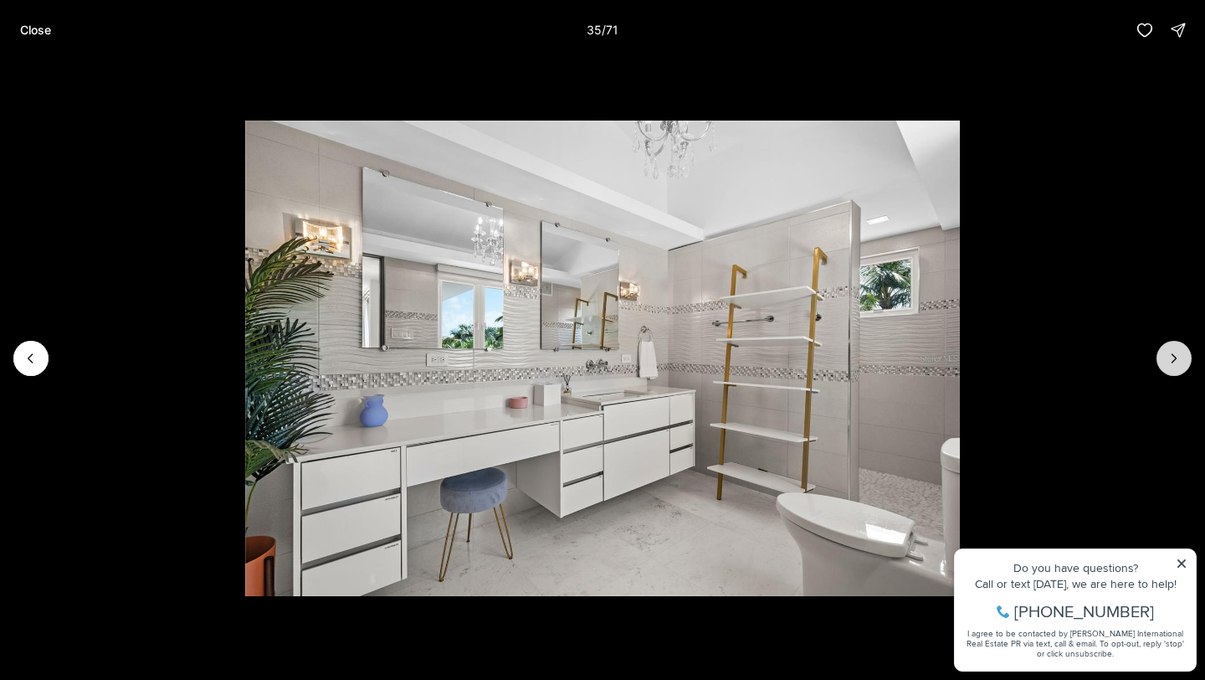
click at [1172, 357] on icon "Next slide" at bounding box center [1174, 358] width 17 height 17
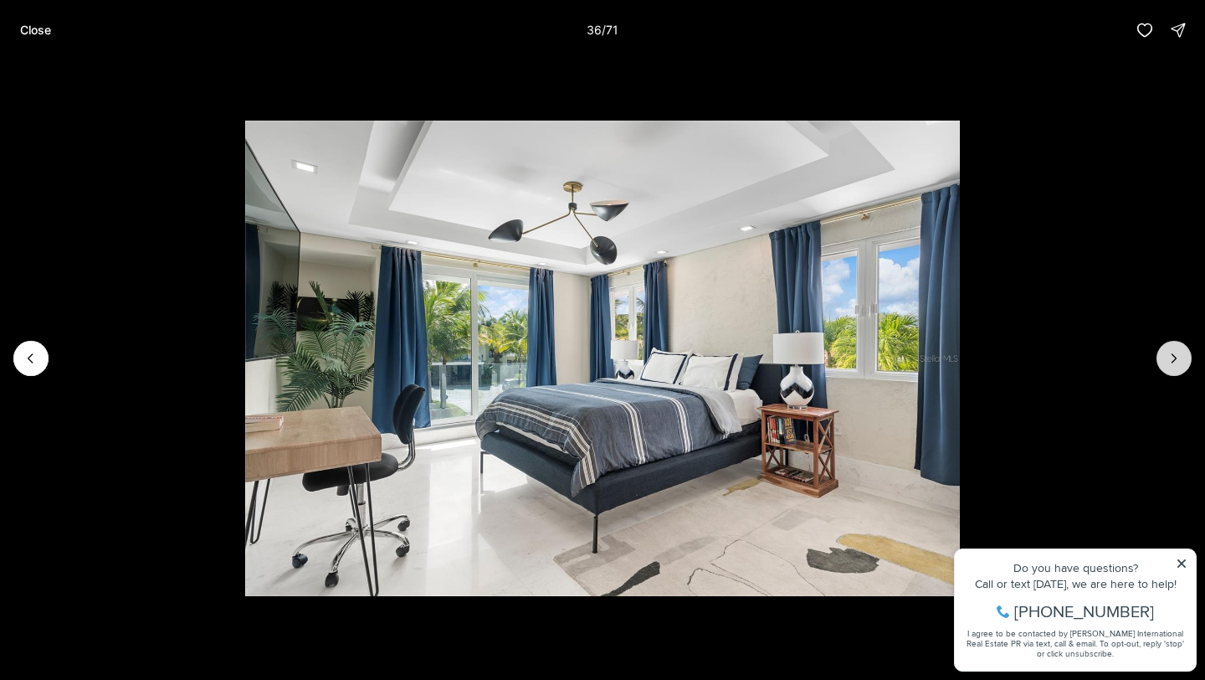
click at [1172, 357] on icon "Next slide" at bounding box center [1174, 358] width 17 height 17
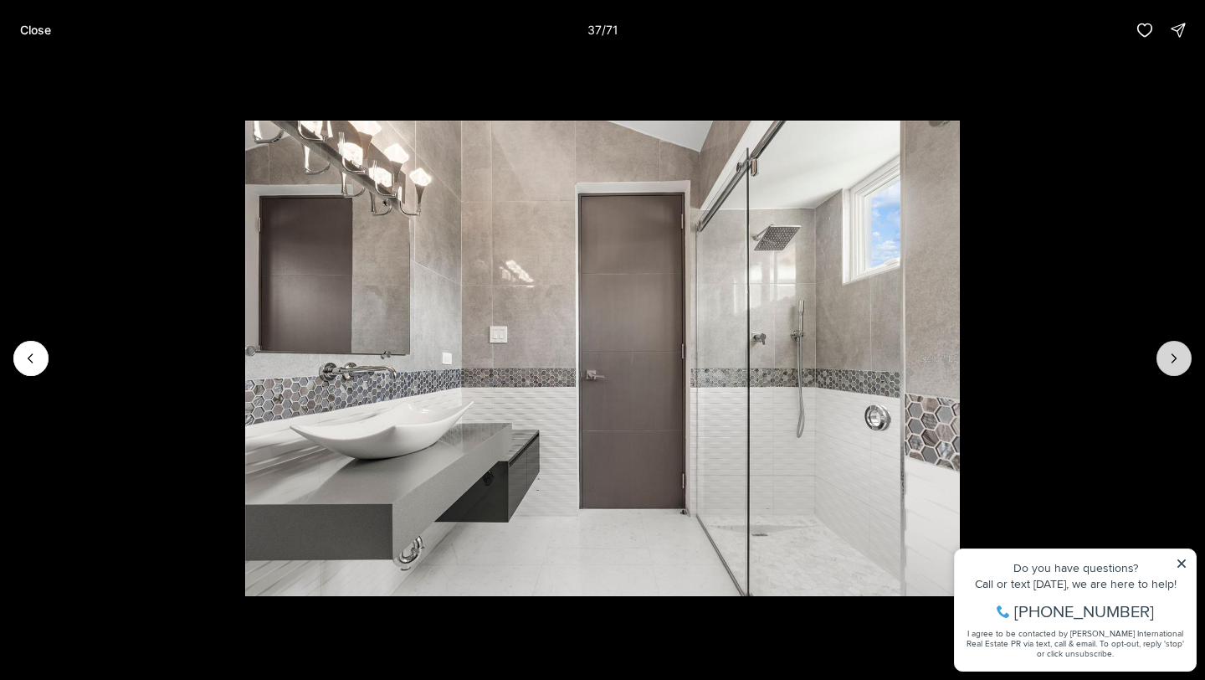
click at [1172, 357] on icon "Next slide" at bounding box center [1174, 358] width 17 height 17
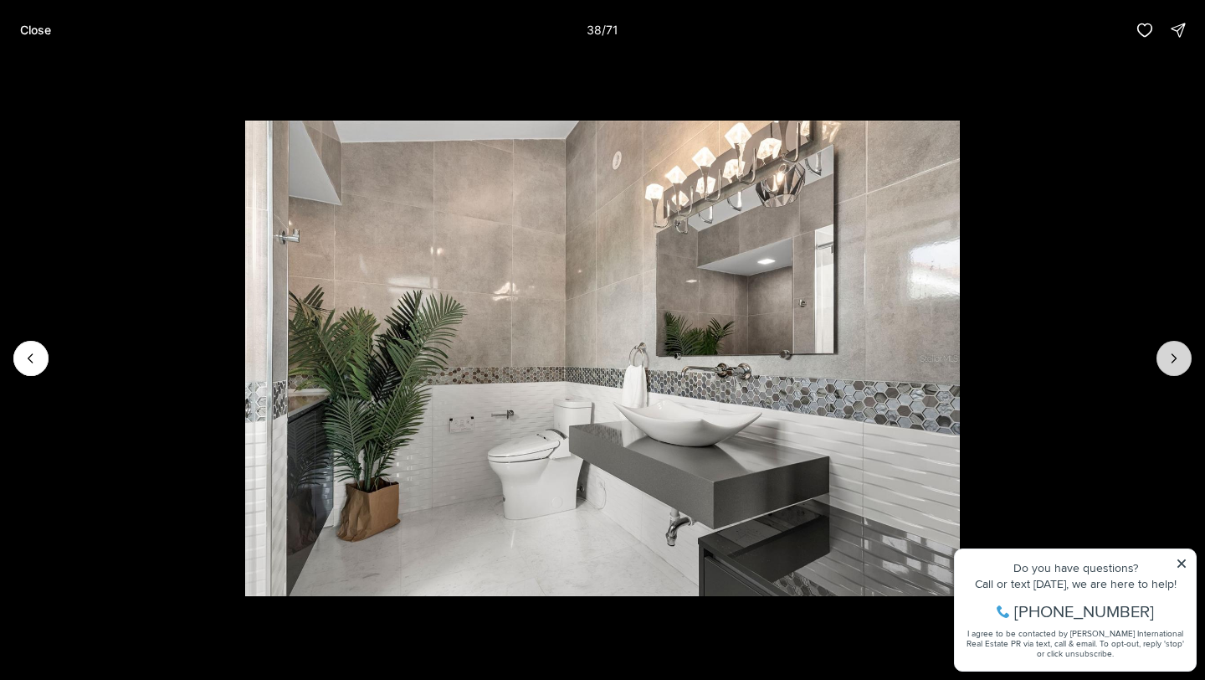
click at [1172, 357] on icon "Next slide" at bounding box center [1174, 358] width 17 height 17
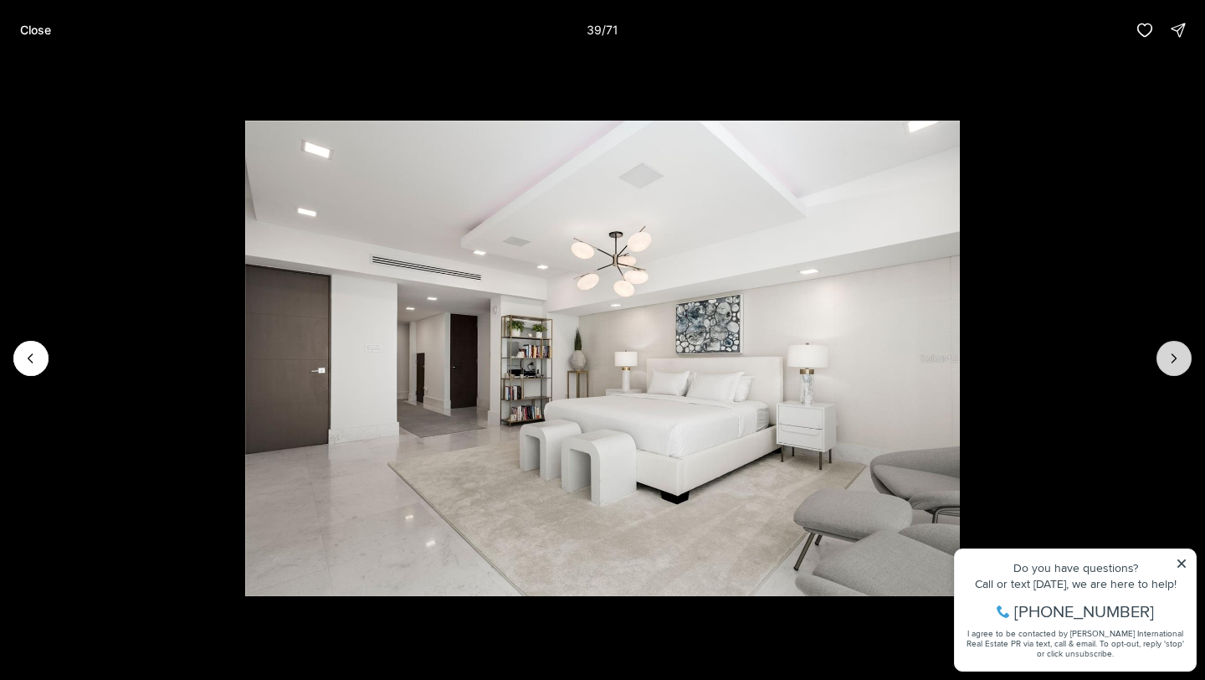
click at [1172, 357] on icon "Next slide" at bounding box center [1174, 358] width 17 height 17
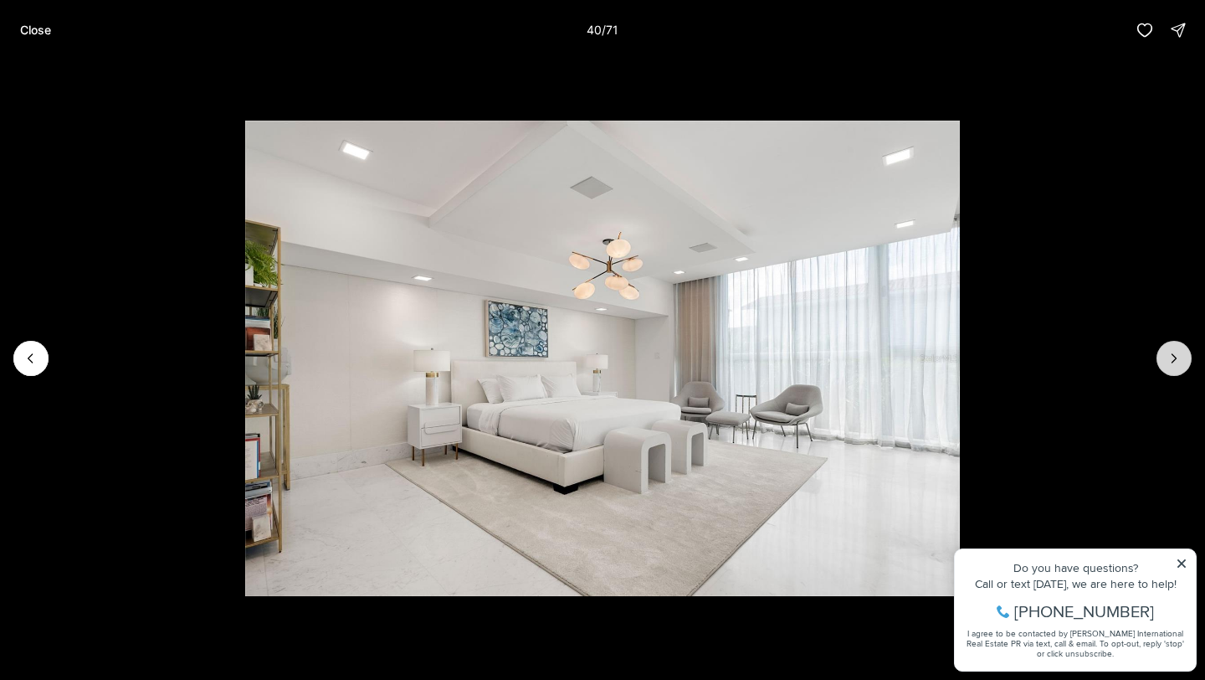
click at [1172, 357] on icon "Next slide" at bounding box center [1174, 358] width 17 height 17
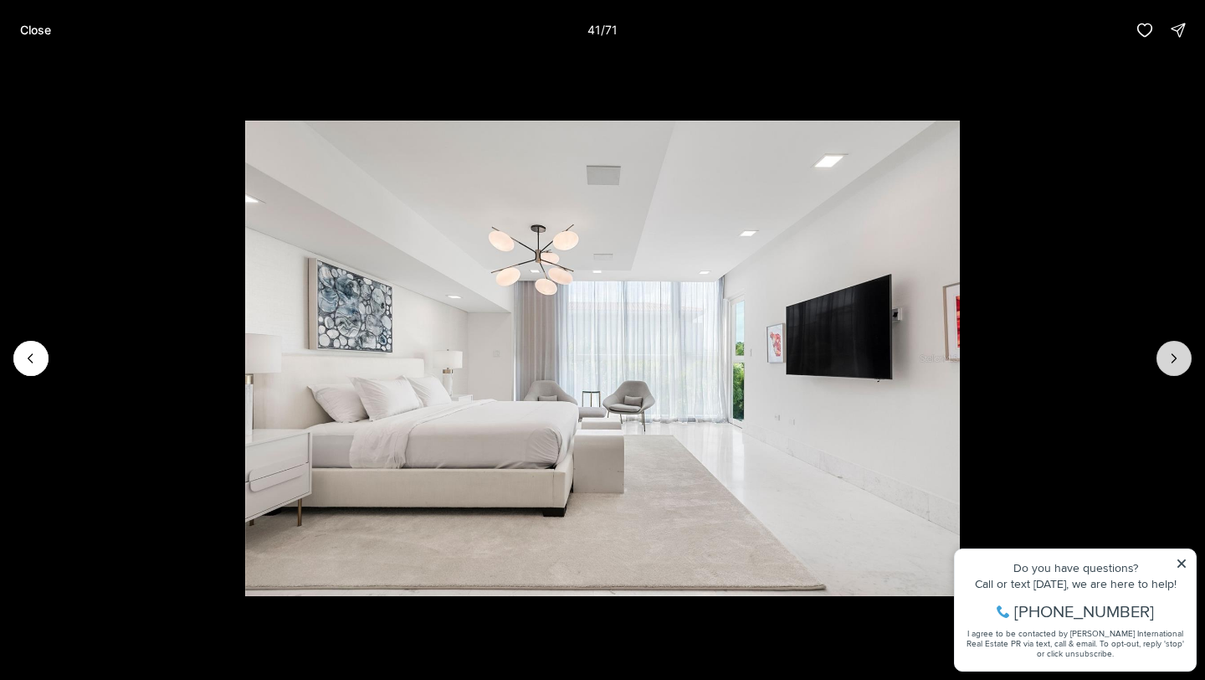
click at [1172, 357] on icon "Next slide" at bounding box center [1174, 358] width 17 height 17
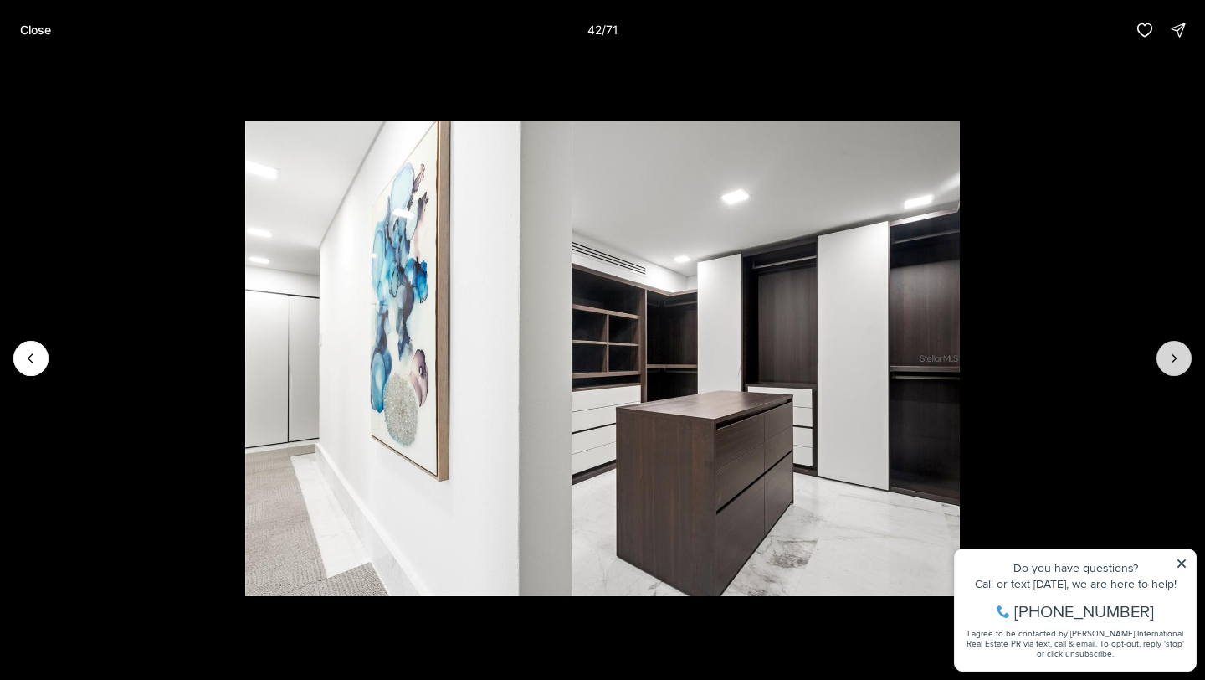
click at [1172, 357] on icon "Next slide" at bounding box center [1174, 358] width 17 height 17
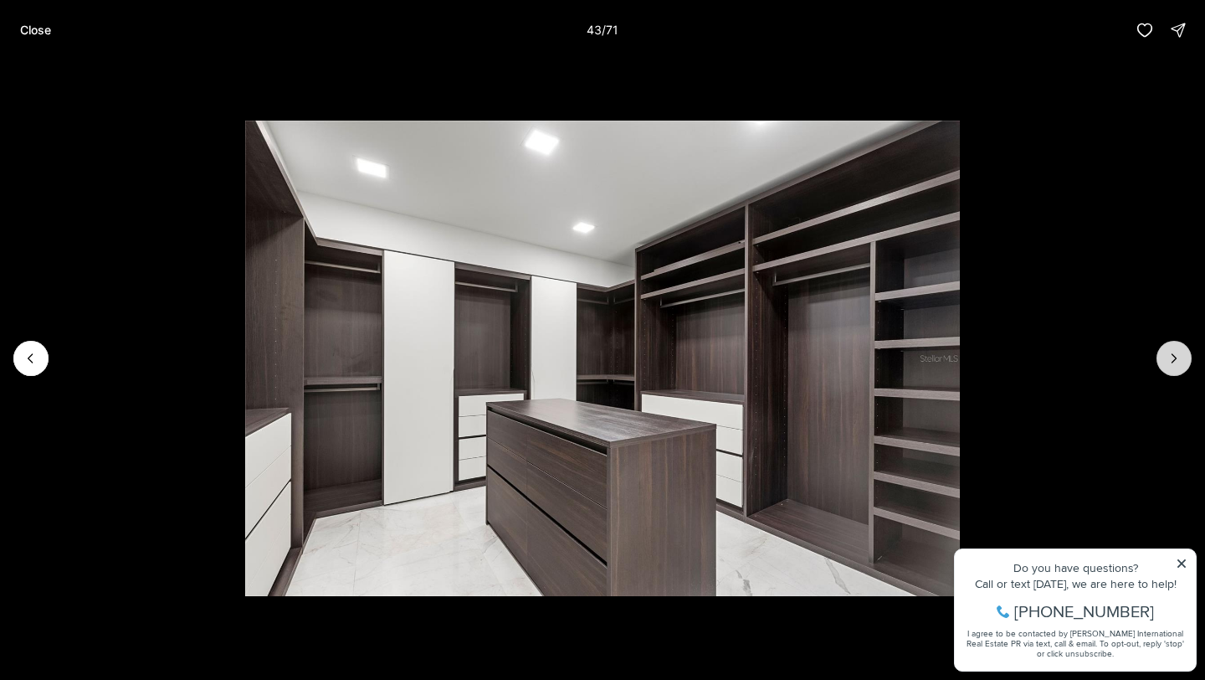
click at [1172, 357] on icon "Next slide" at bounding box center [1174, 358] width 17 height 17
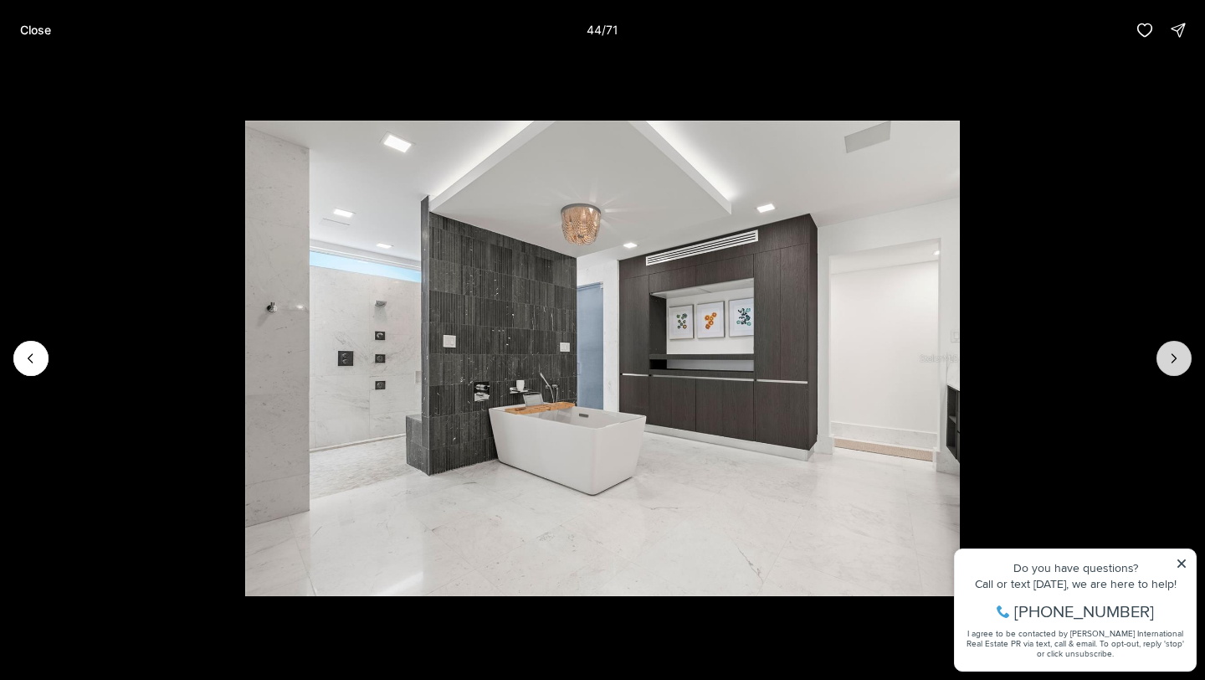
click at [1172, 357] on icon "Next slide" at bounding box center [1174, 358] width 17 height 17
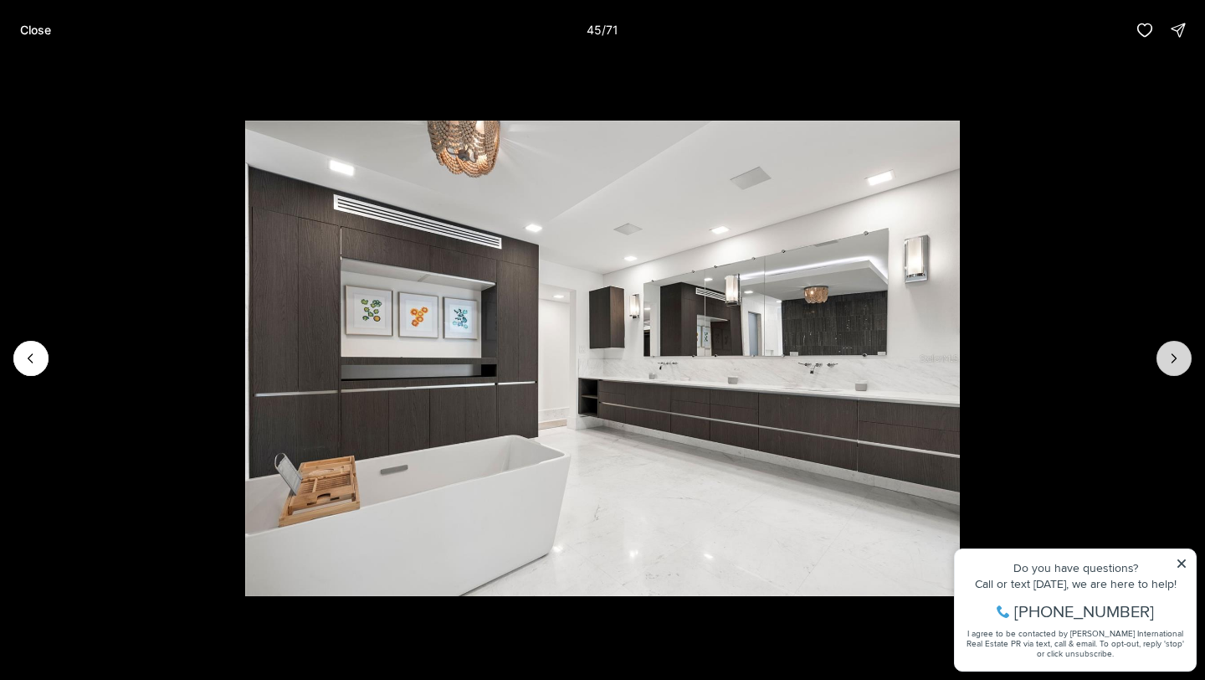
click at [1172, 357] on icon "Next slide" at bounding box center [1174, 358] width 17 height 17
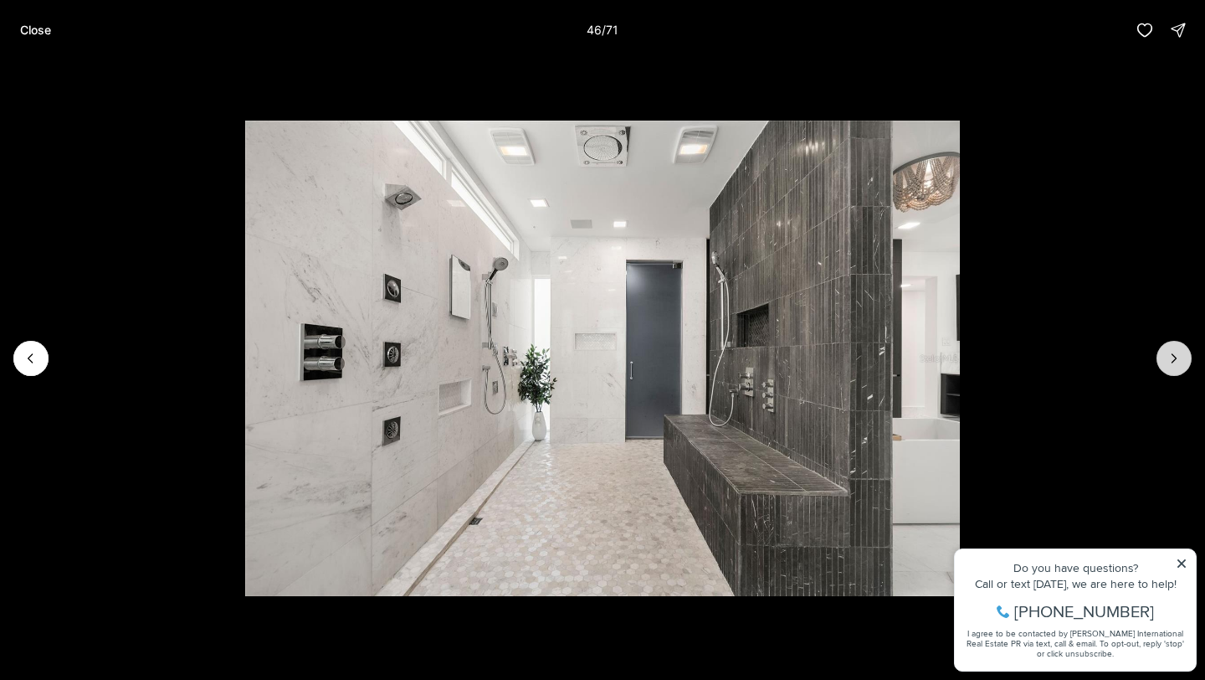
click at [1172, 357] on icon "Next slide" at bounding box center [1174, 358] width 17 height 17
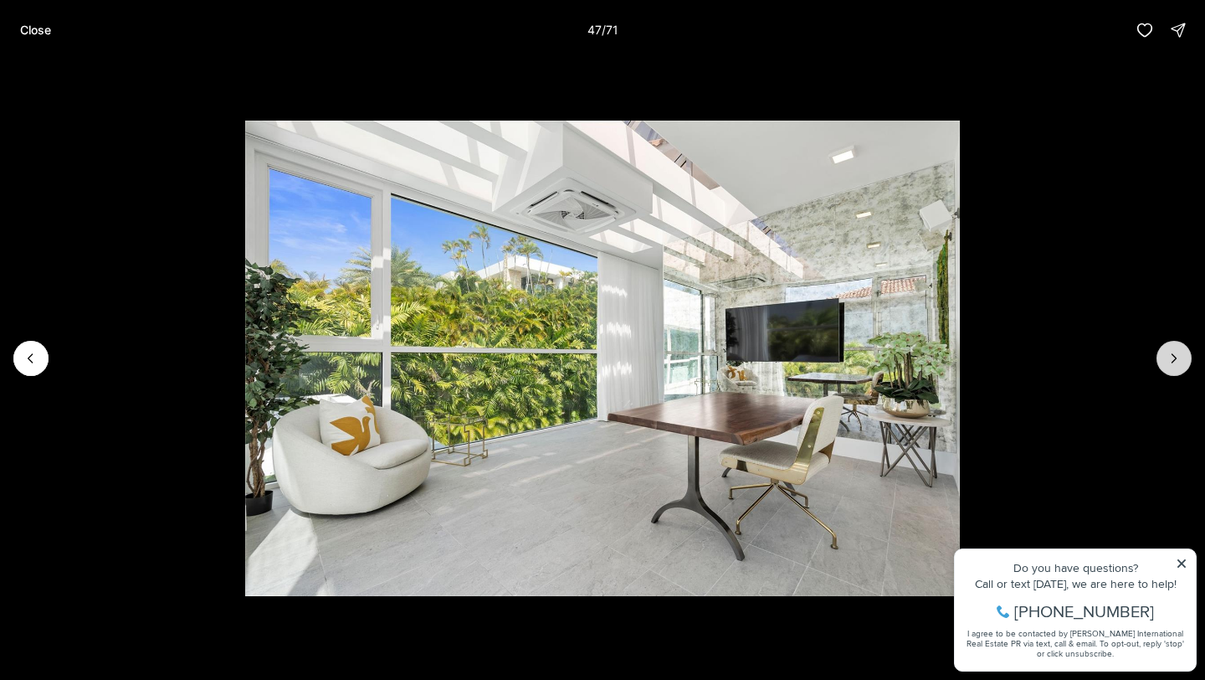
click at [1172, 357] on icon "Next slide" at bounding box center [1174, 358] width 17 height 17
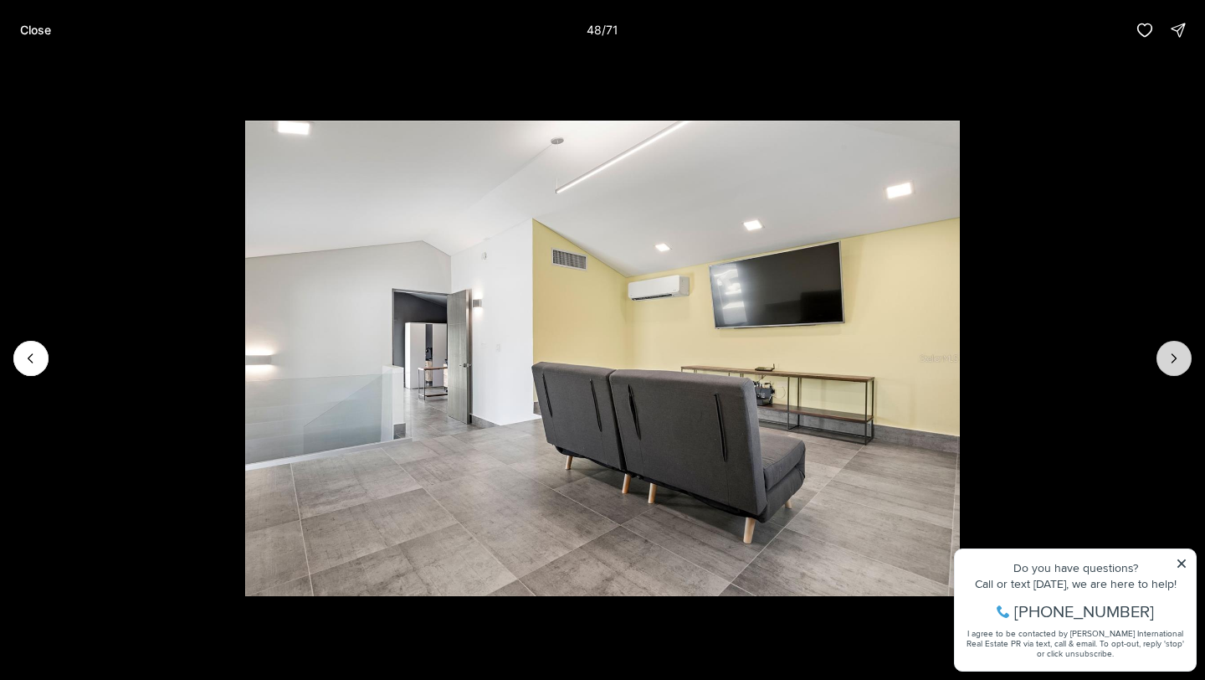
click at [1172, 357] on icon "Next slide" at bounding box center [1174, 358] width 17 height 17
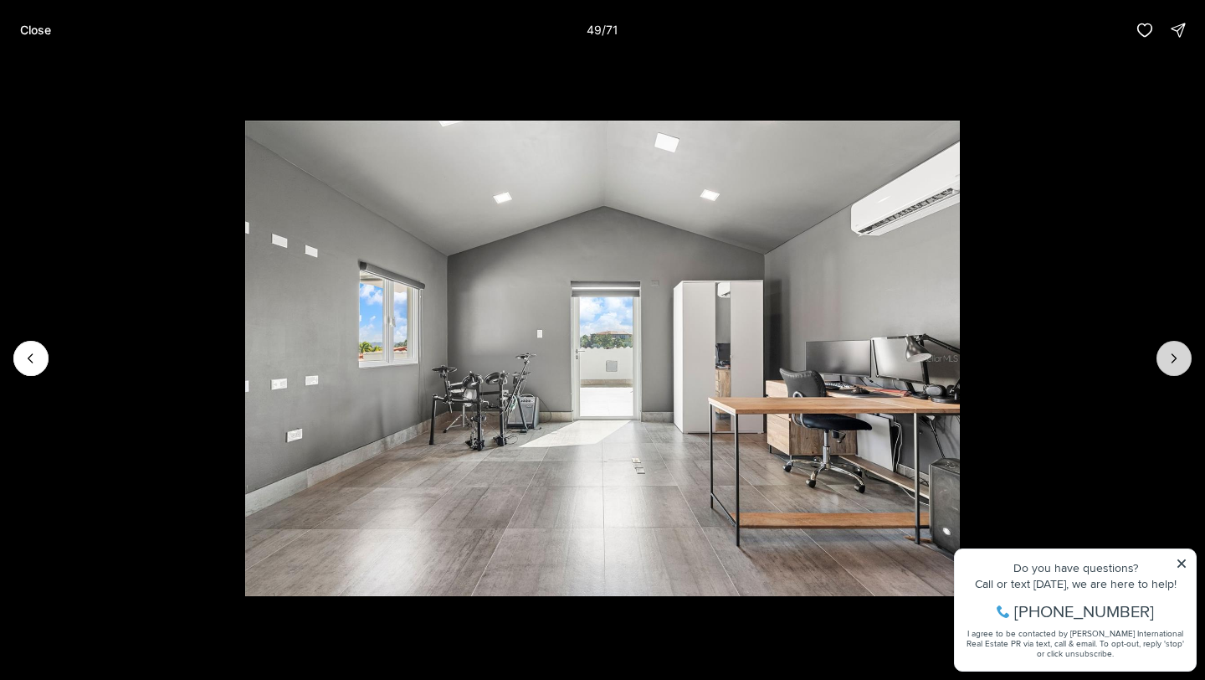
click at [1172, 357] on icon "Next slide" at bounding box center [1174, 358] width 17 height 17
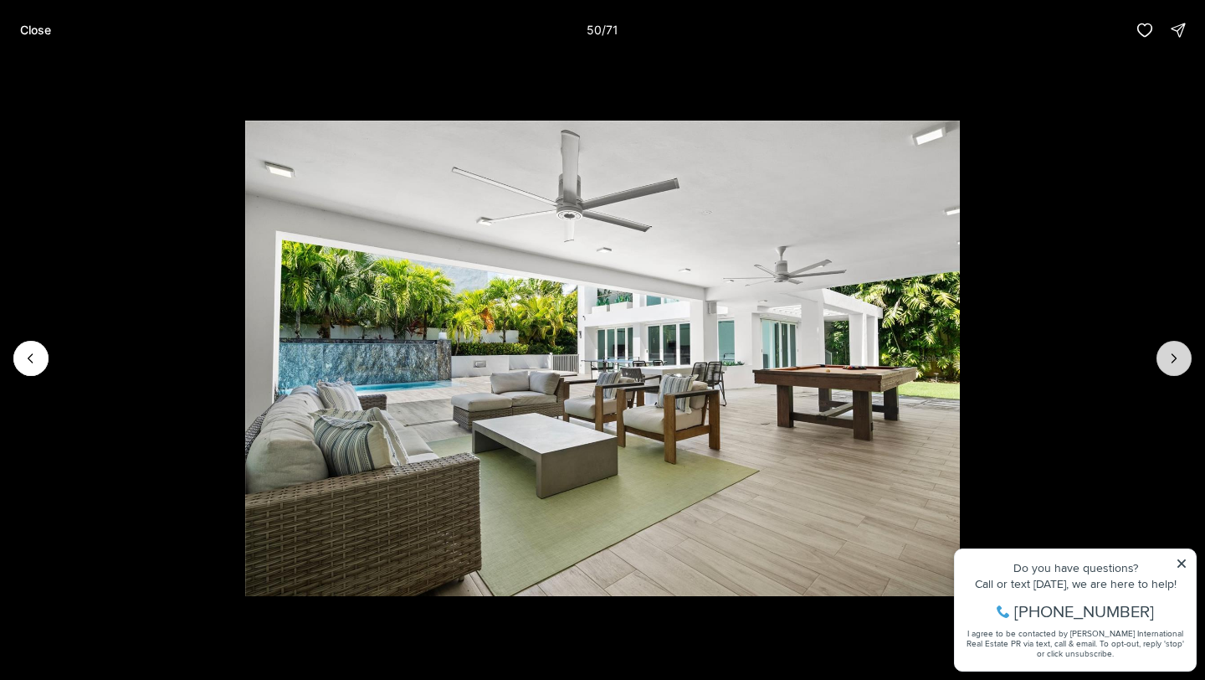
click at [1172, 357] on icon "Next slide" at bounding box center [1174, 358] width 17 height 17
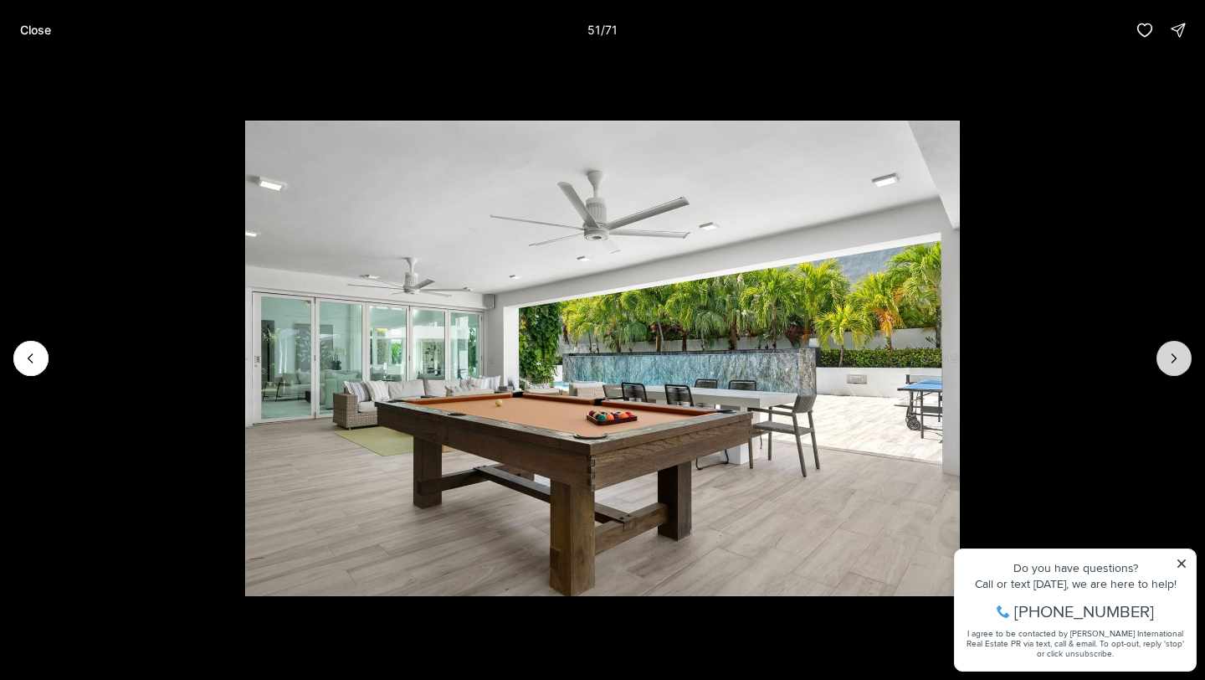
click at [1172, 357] on icon "Next slide" at bounding box center [1174, 358] width 17 height 17
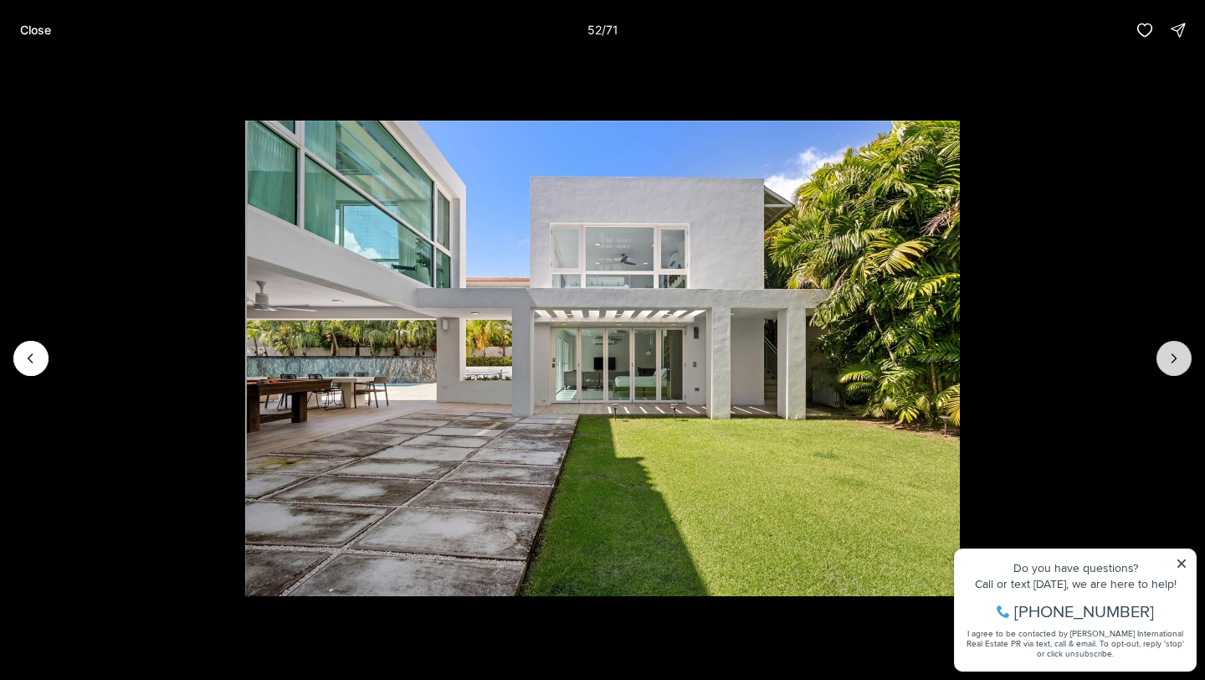
click at [1172, 357] on icon "Next slide" at bounding box center [1174, 358] width 17 height 17
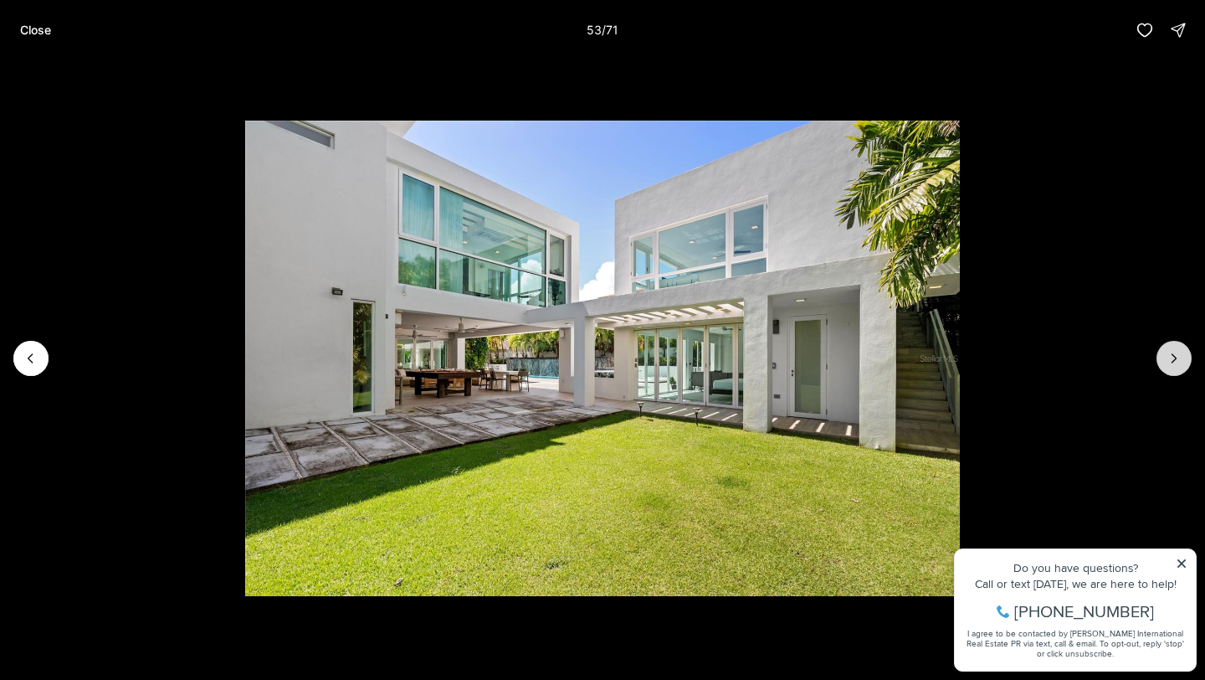
click at [1172, 357] on icon "Next slide" at bounding box center [1174, 358] width 17 height 17
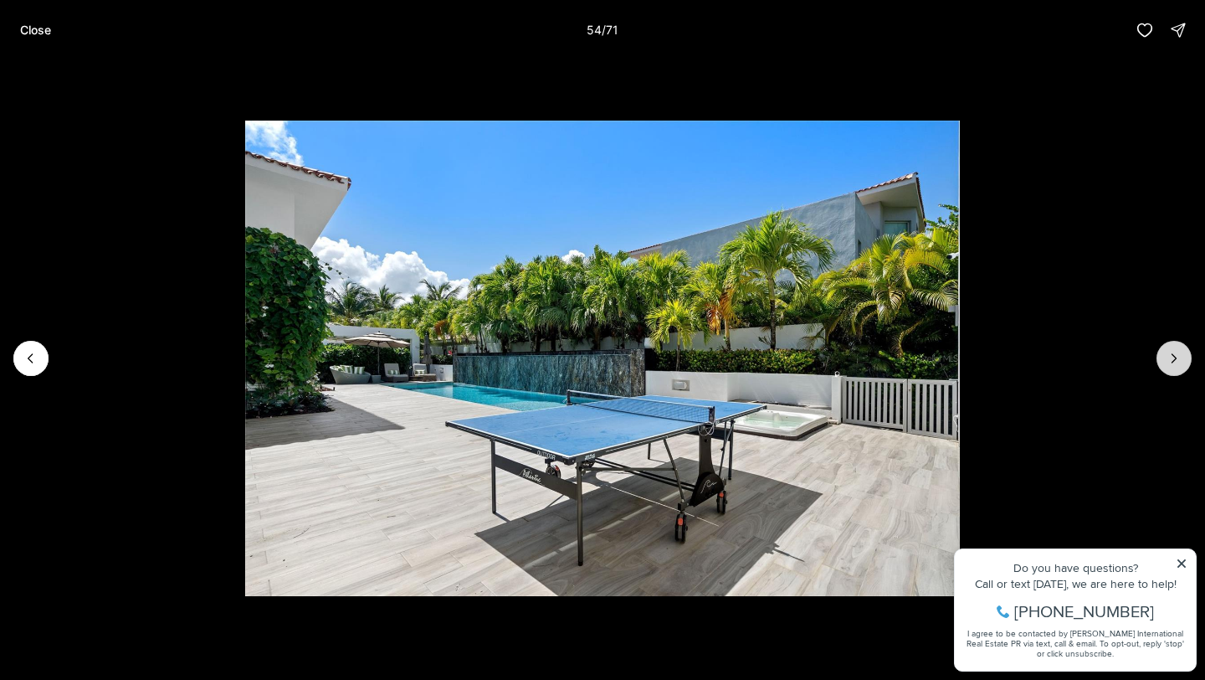
click at [1172, 357] on icon "Next slide" at bounding box center [1174, 358] width 17 height 17
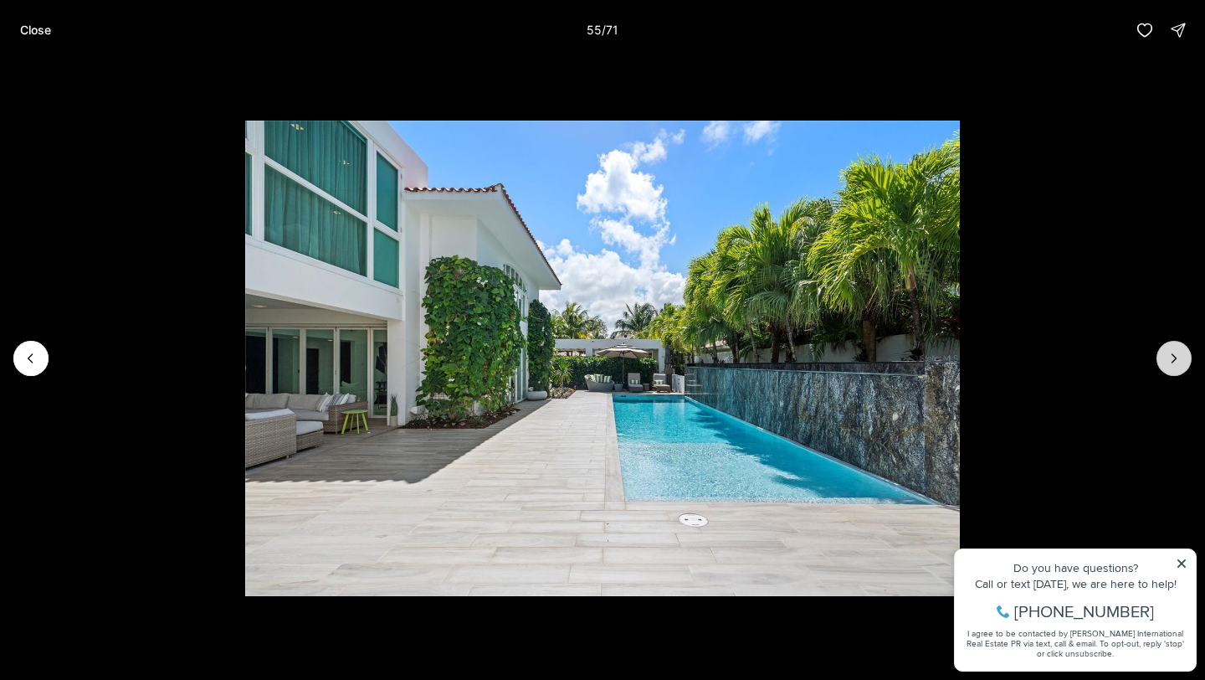
click at [1172, 357] on icon "Next slide" at bounding box center [1174, 358] width 17 height 17
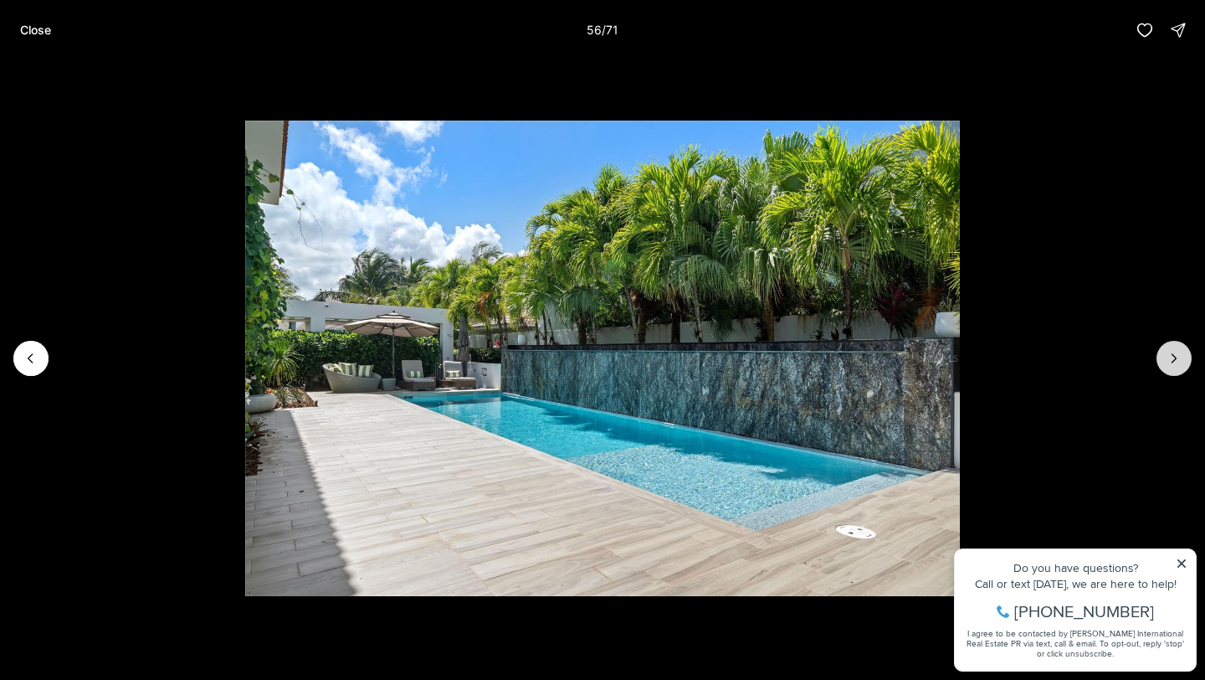
click at [1172, 357] on icon "Next slide" at bounding box center [1174, 358] width 17 height 17
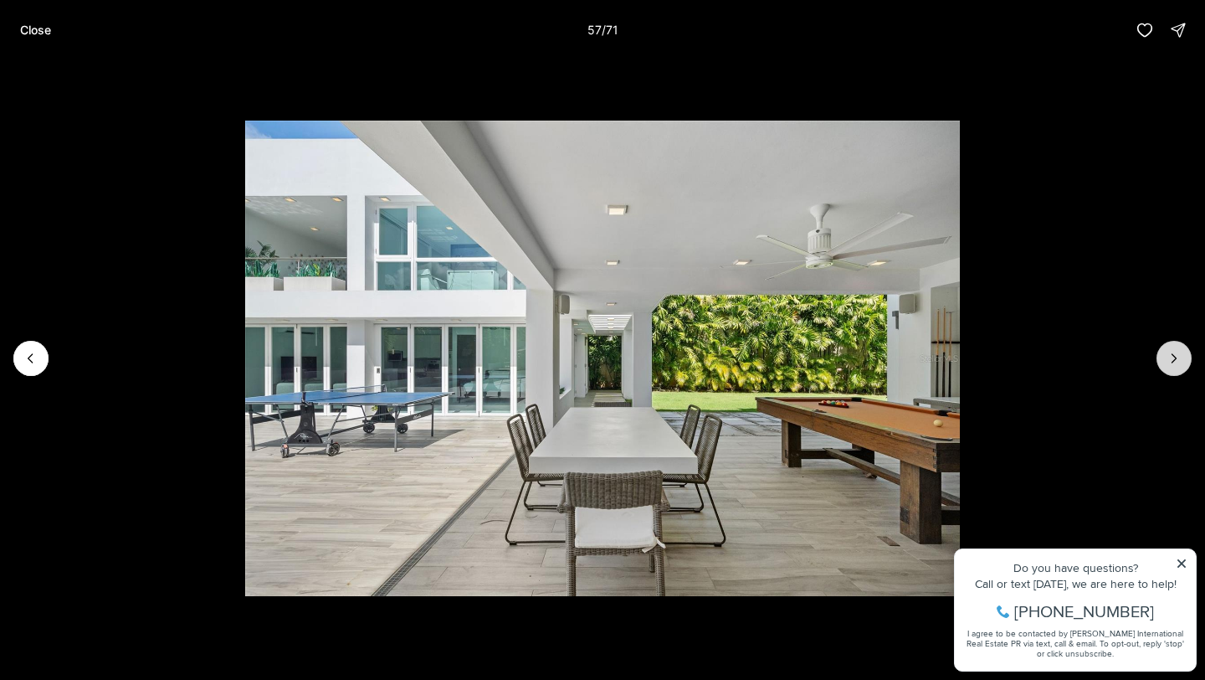
click at [1172, 357] on icon "Next slide" at bounding box center [1174, 358] width 17 height 17
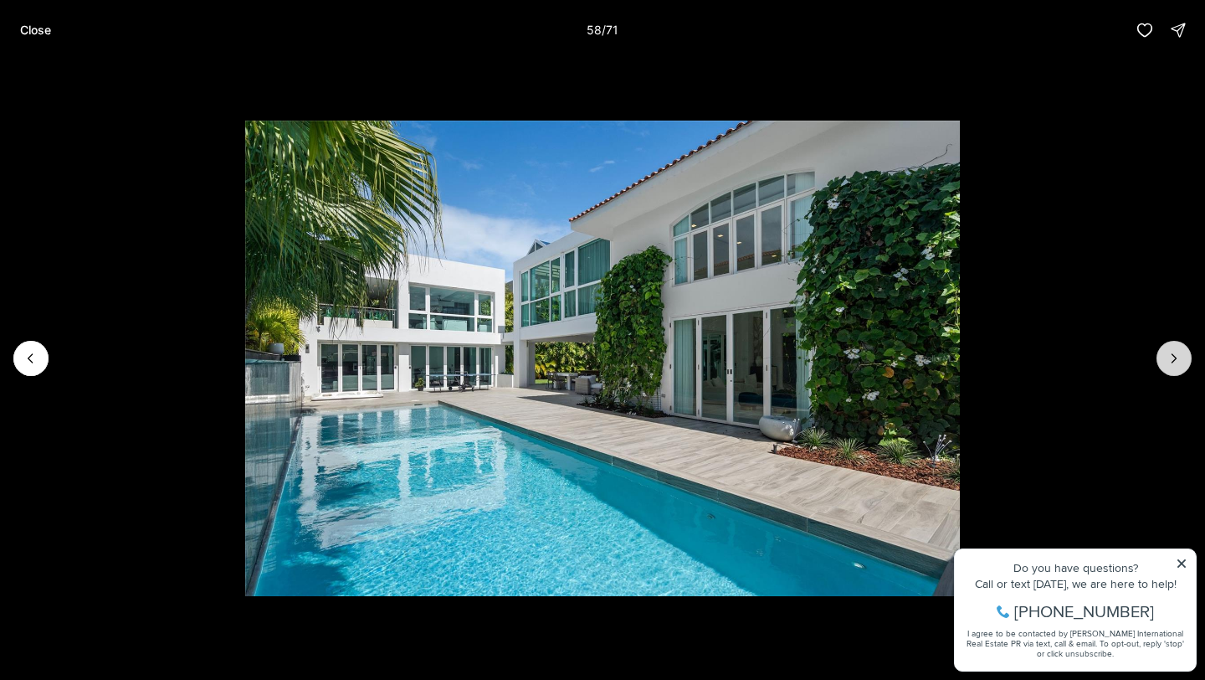
click at [1172, 357] on icon "Next slide" at bounding box center [1174, 358] width 17 height 17
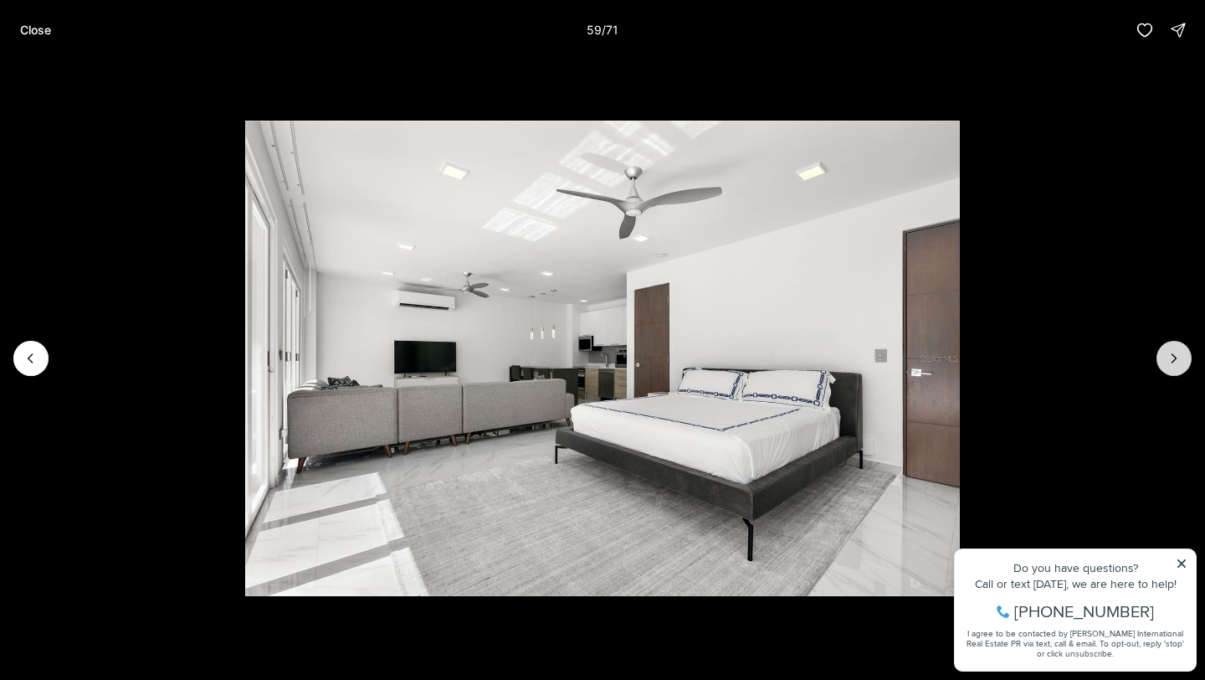
click at [1172, 357] on icon "Next slide" at bounding box center [1174, 358] width 17 height 17
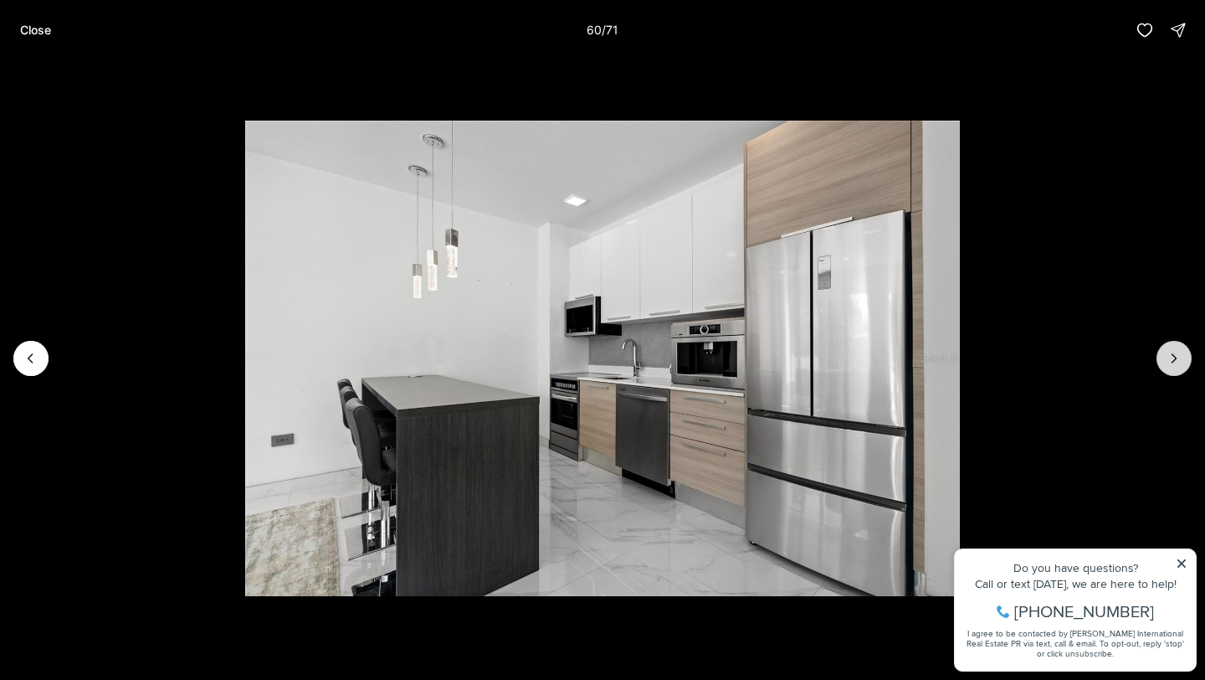
click at [1171, 357] on icon "Next slide" at bounding box center [1174, 358] width 17 height 17
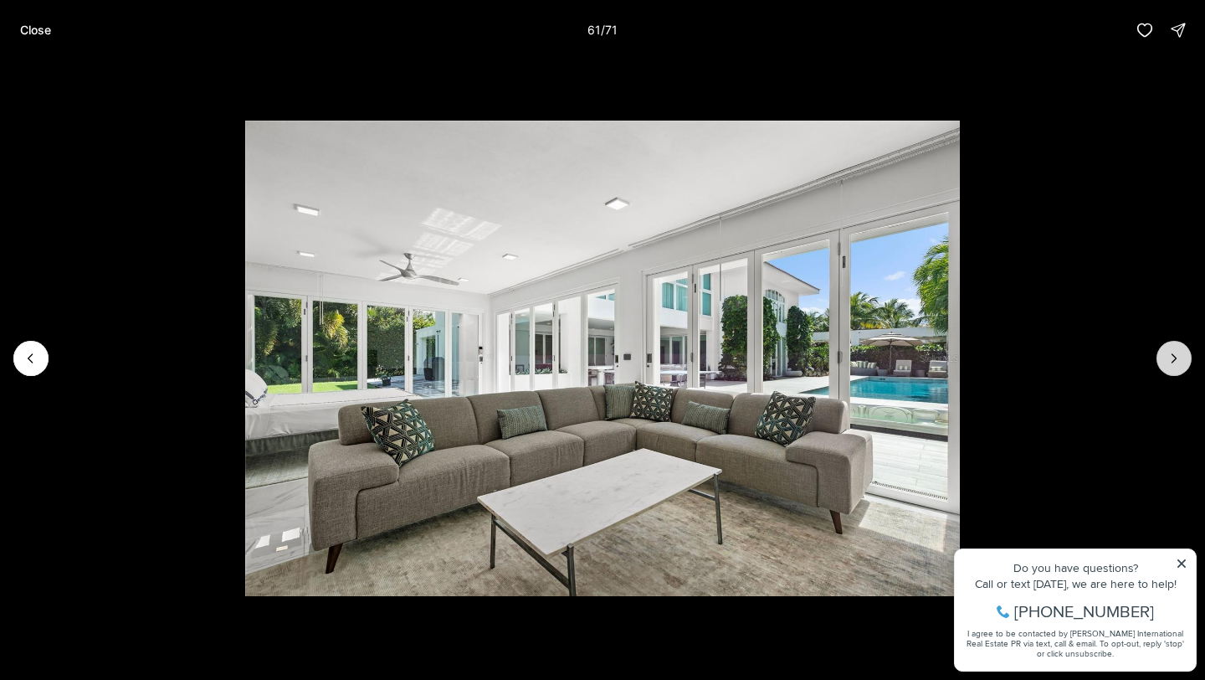
click at [1171, 357] on icon "Next slide" at bounding box center [1174, 358] width 17 height 17
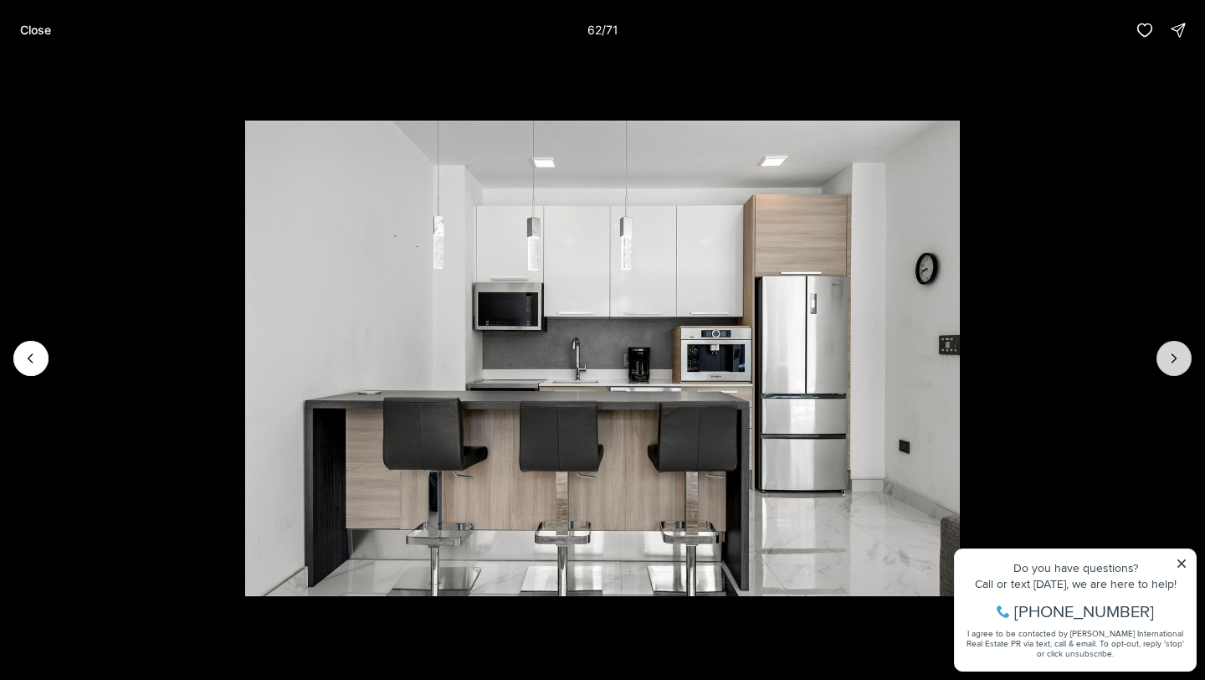
click at [1170, 357] on icon "Next slide" at bounding box center [1174, 358] width 17 height 17
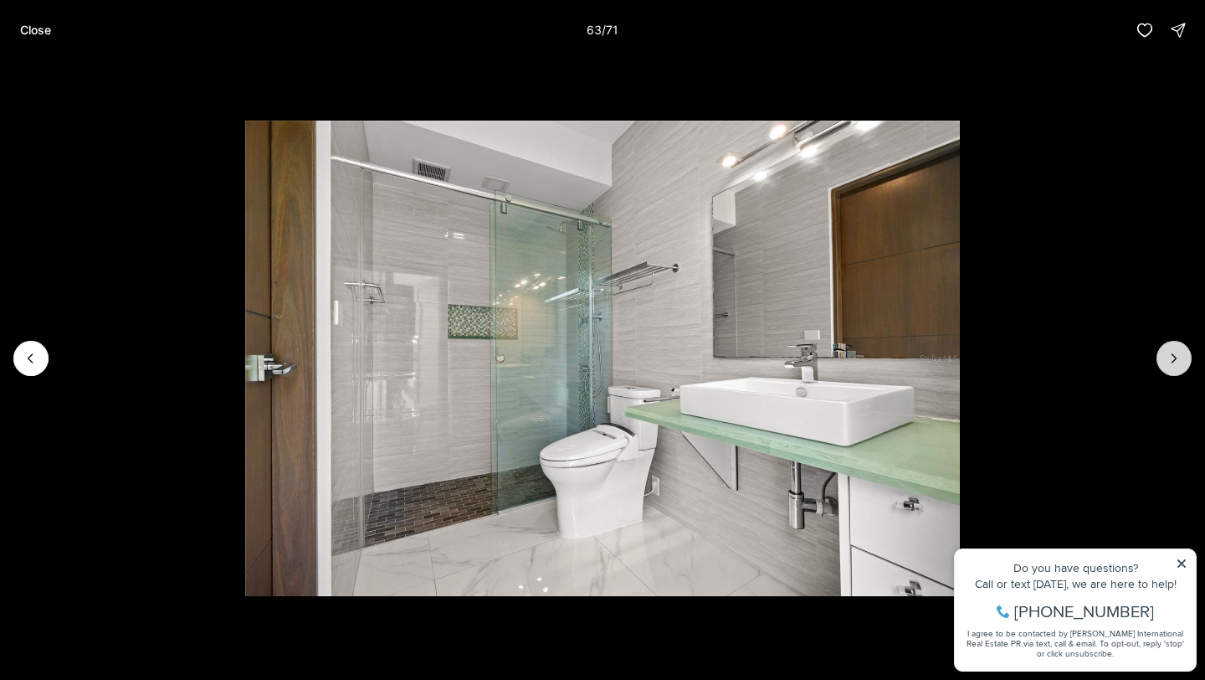
click at [1170, 357] on icon "Next slide" at bounding box center [1174, 358] width 17 height 17
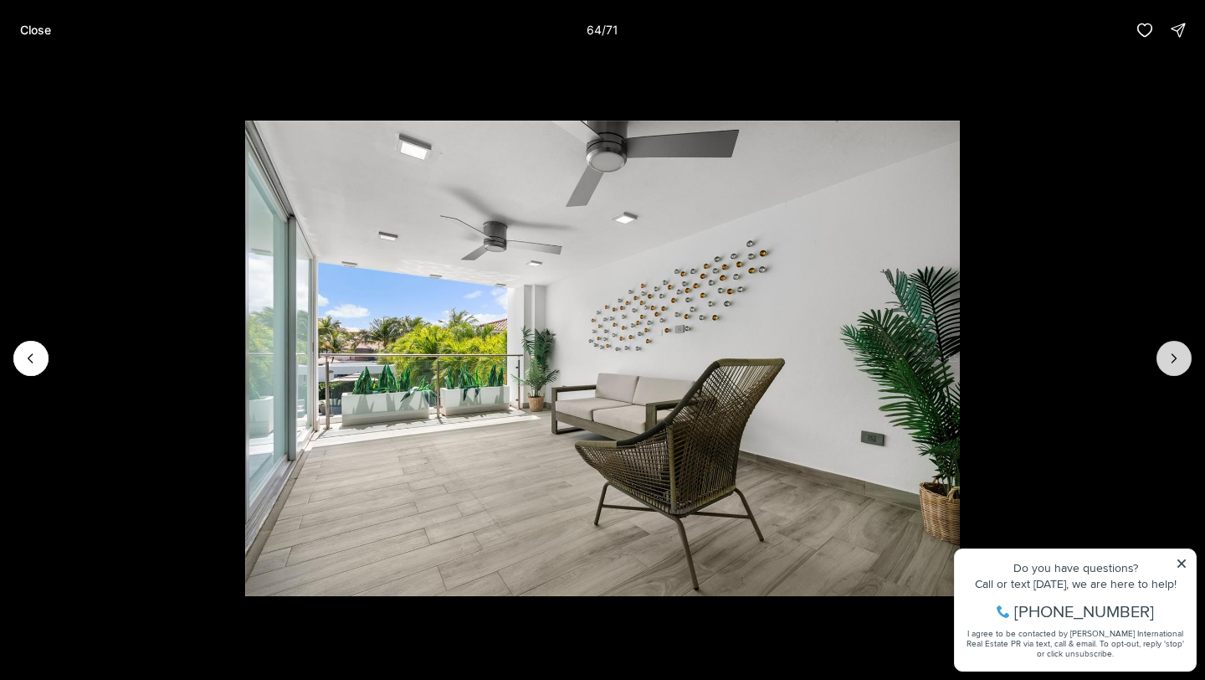
click at [1169, 357] on icon "Next slide" at bounding box center [1174, 358] width 17 height 17
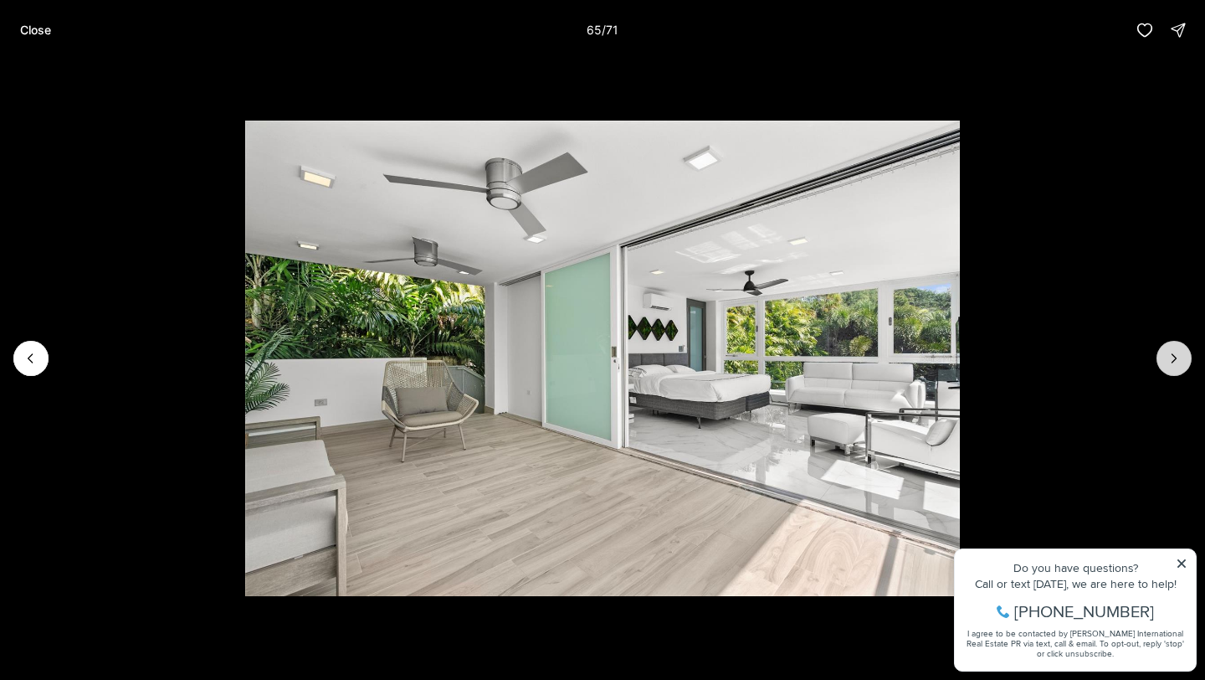
click at [1169, 357] on icon "Next slide" at bounding box center [1174, 358] width 17 height 17
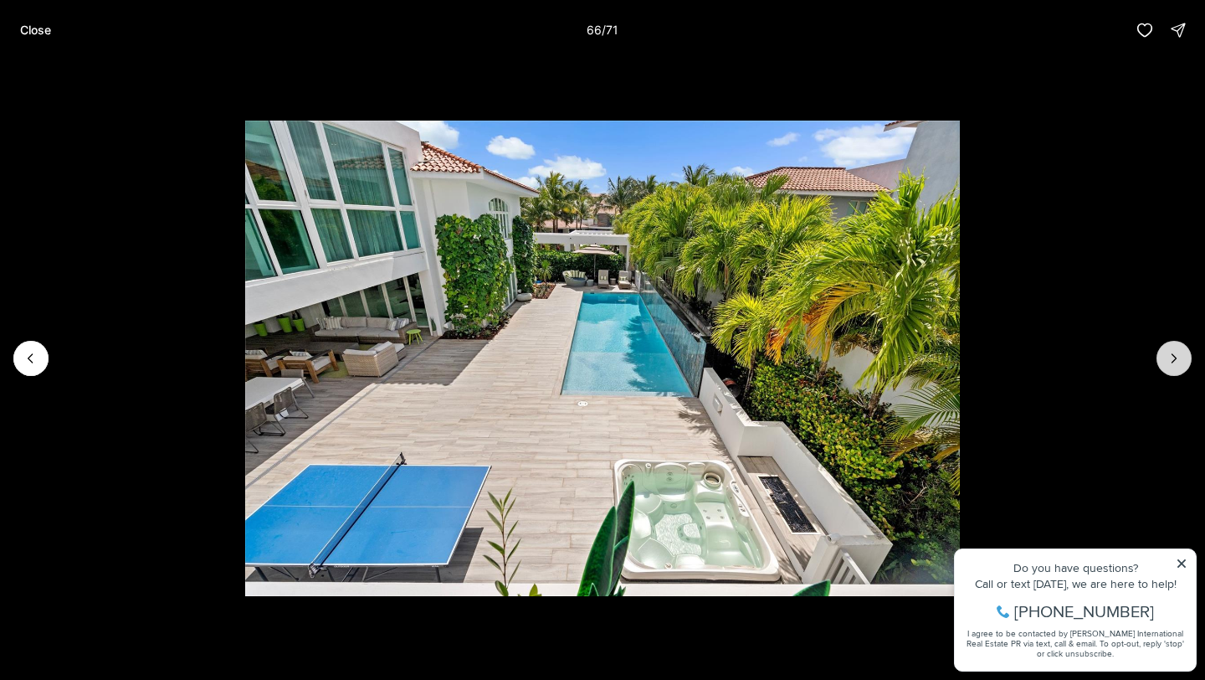
click at [1170, 357] on icon "Next slide" at bounding box center [1174, 358] width 17 height 17
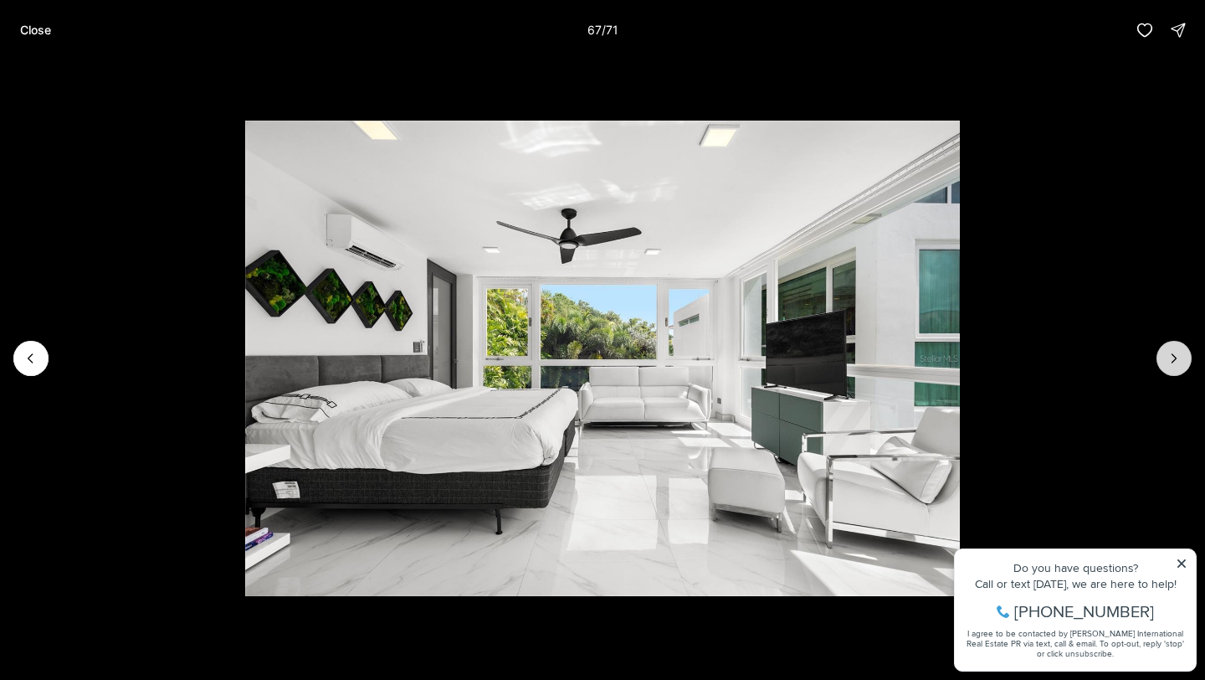
click at [1170, 357] on icon "Next slide" at bounding box center [1174, 358] width 17 height 17
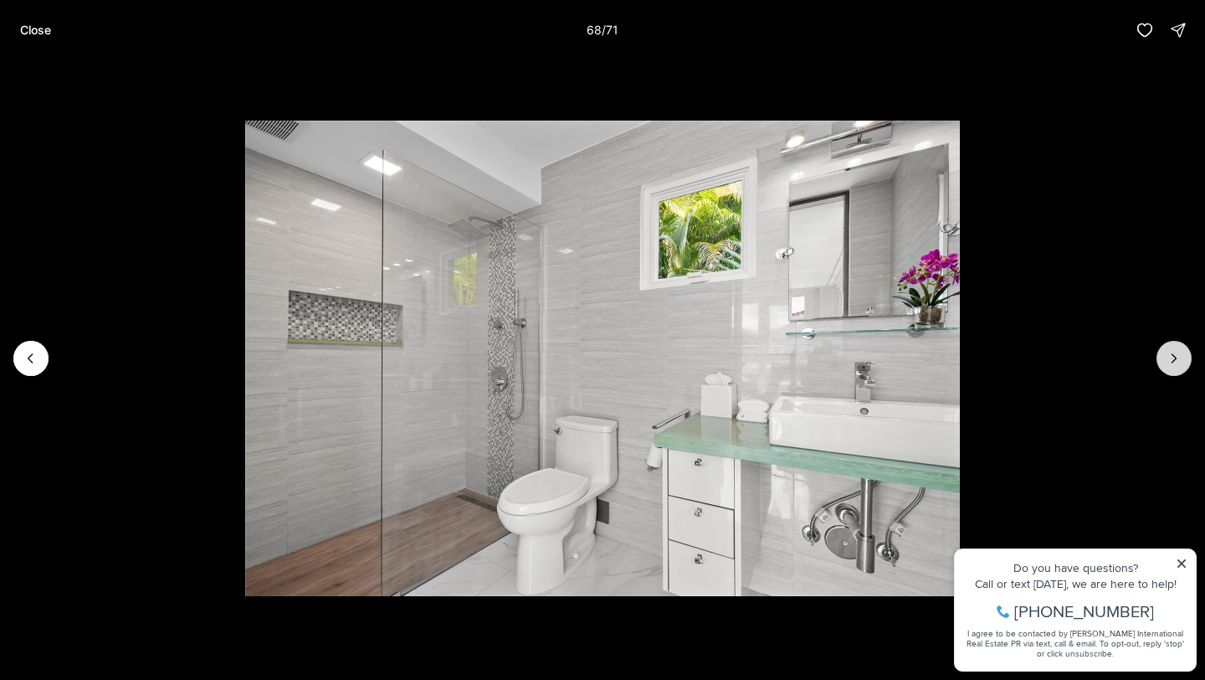
click at [1170, 357] on icon "Next slide" at bounding box center [1174, 358] width 17 height 17
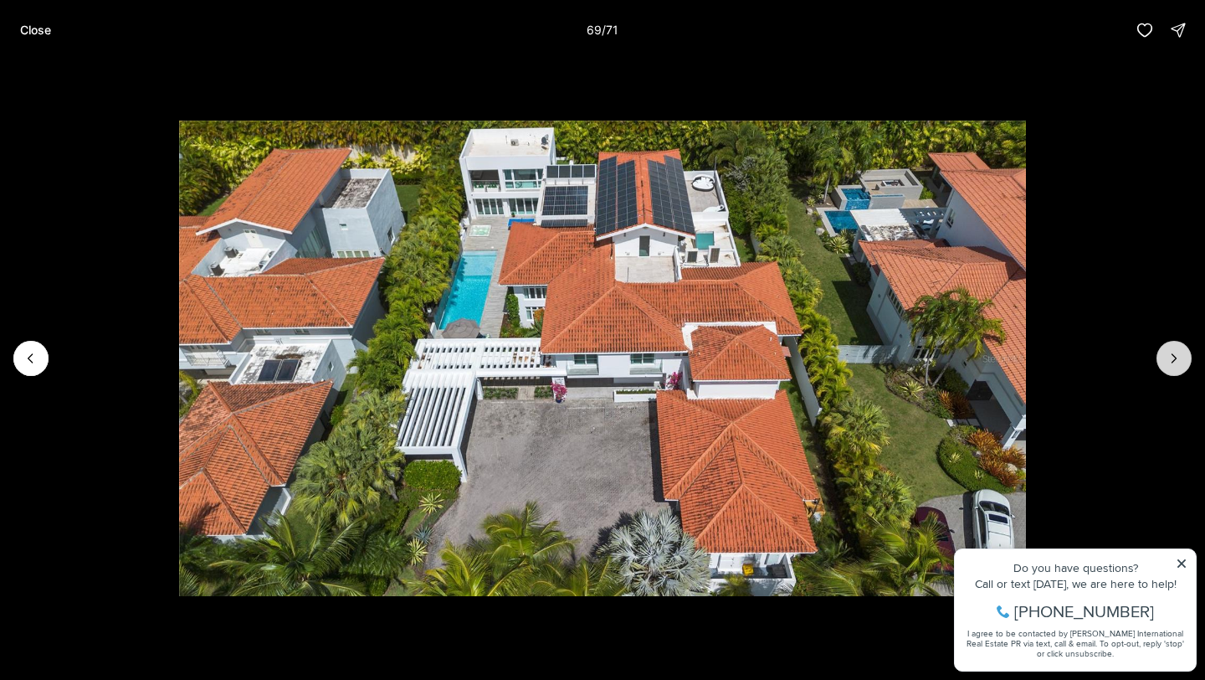
click at [1170, 357] on icon "Next slide" at bounding box center [1174, 358] width 17 height 17
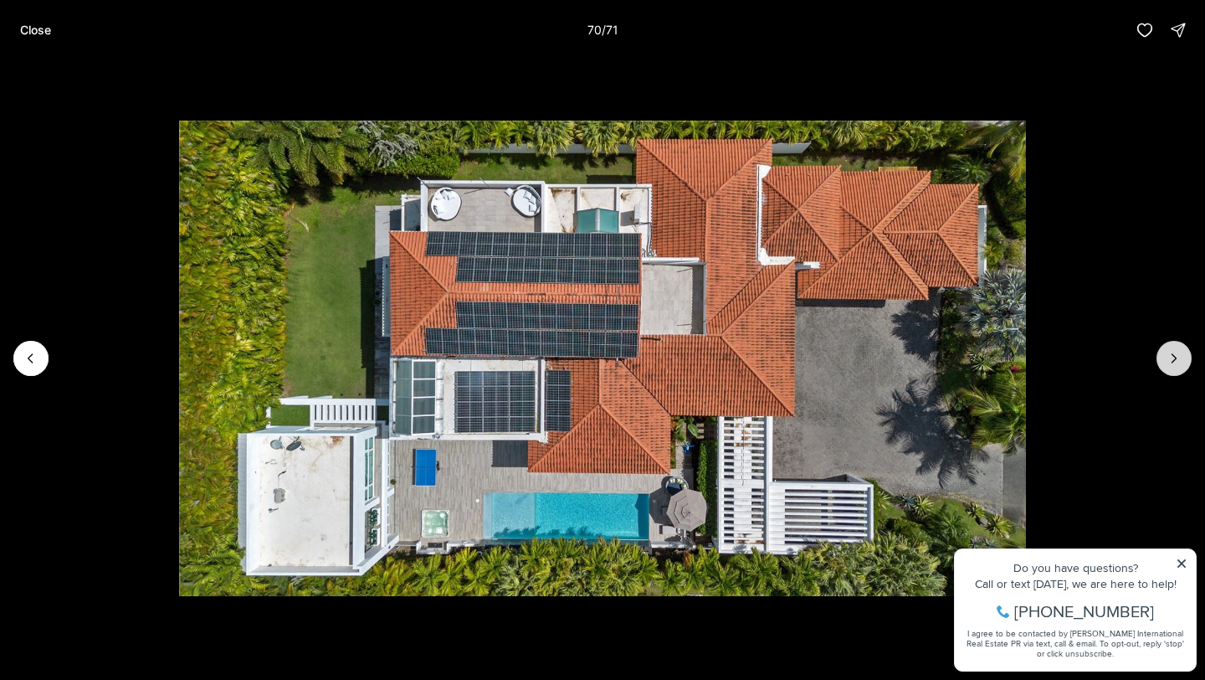
click at [1170, 357] on icon "Next slide" at bounding box center [1174, 358] width 17 height 17
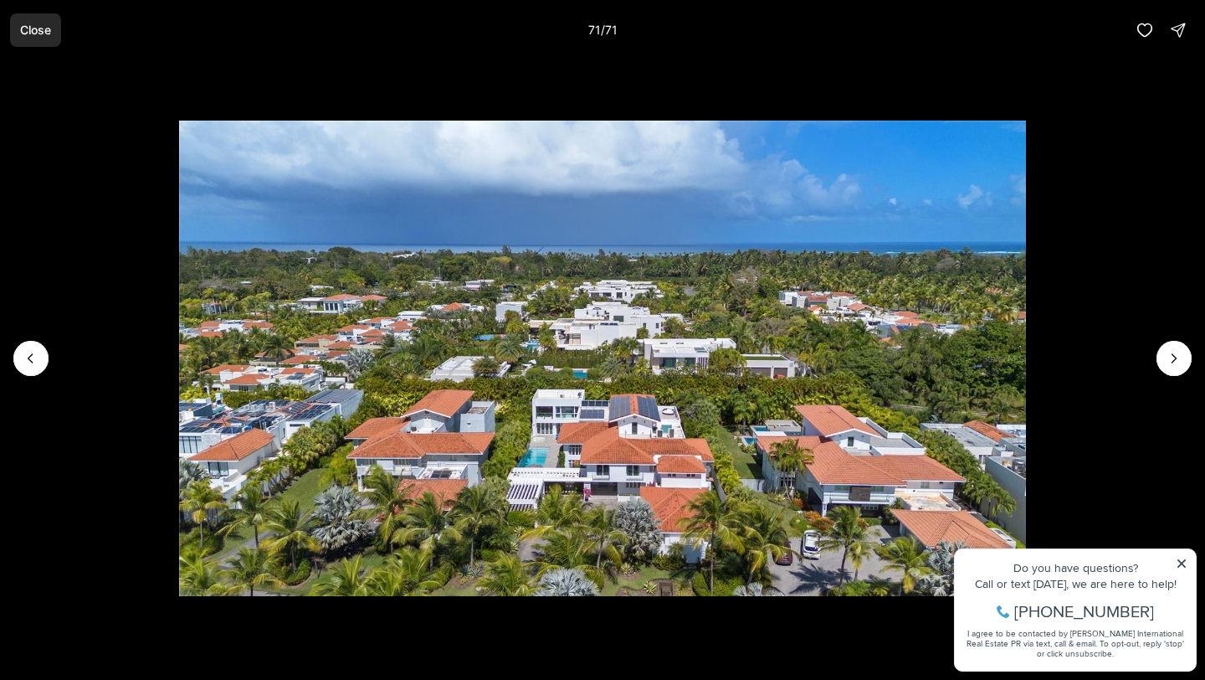
click at [28, 39] on button "Close" at bounding box center [35, 29] width 51 height 33
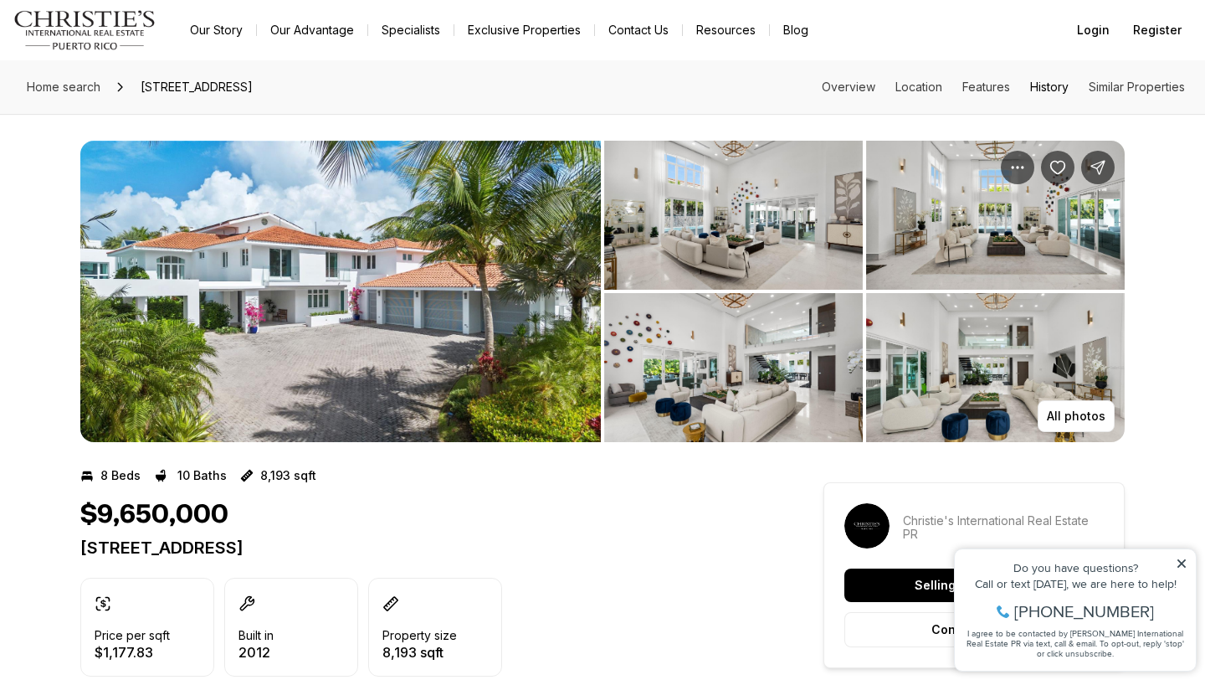
click at [1042, 91] on link "History" at bounding box center [1050, 87] width 39 height 14
